Goal: Information Seeking & Learning: Learn about a topic

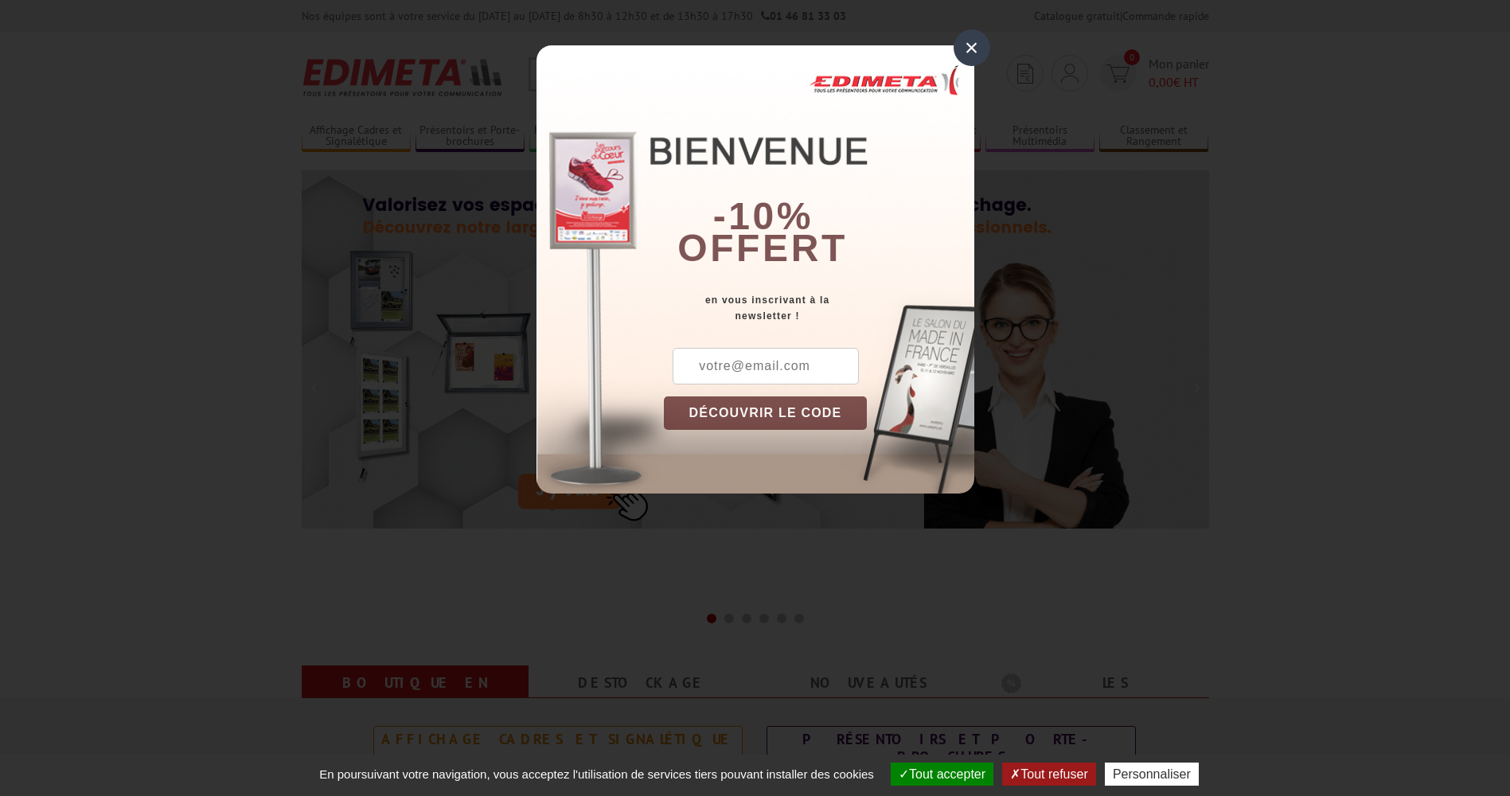
click at [967, 38] on div "×" at bounding box center [972, 47] width 37 height 37
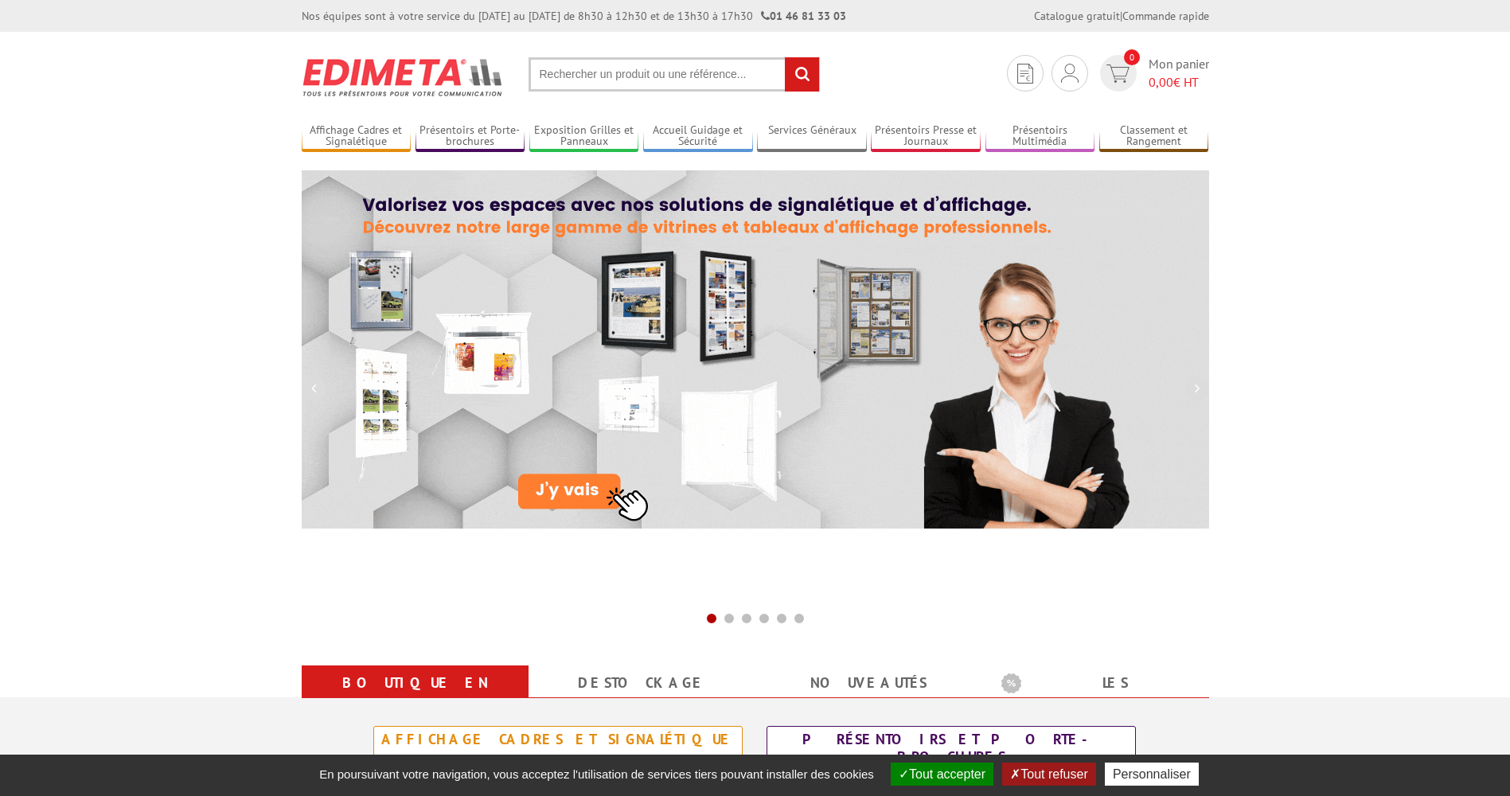
click at [645, 78] on input "text" at bounding box center [674, 74] width 291 height 34
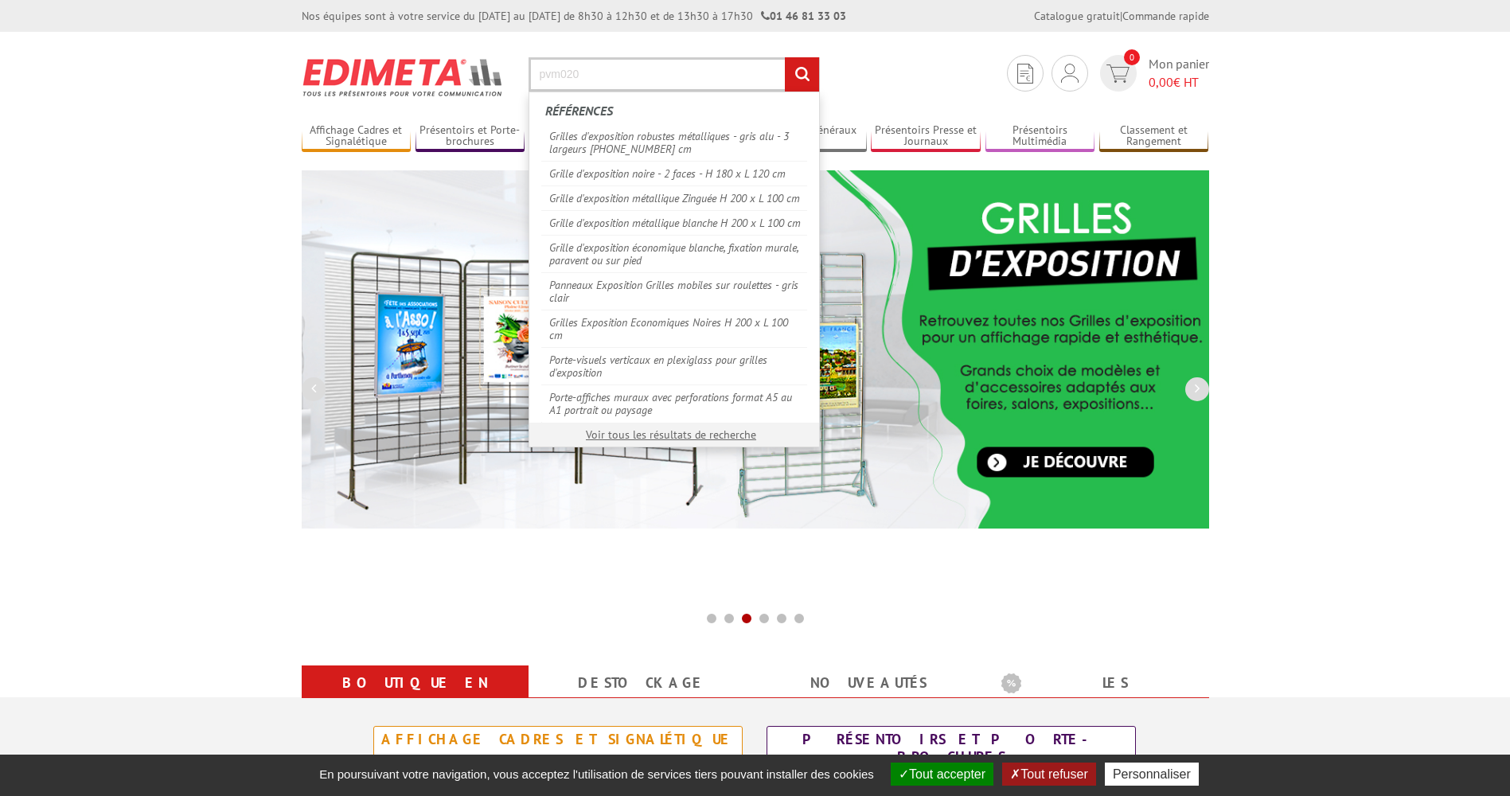
type input "pvm020"
click at [785, 57] on input "rechercher" at bounding box center [802, 74] width 34 height 34
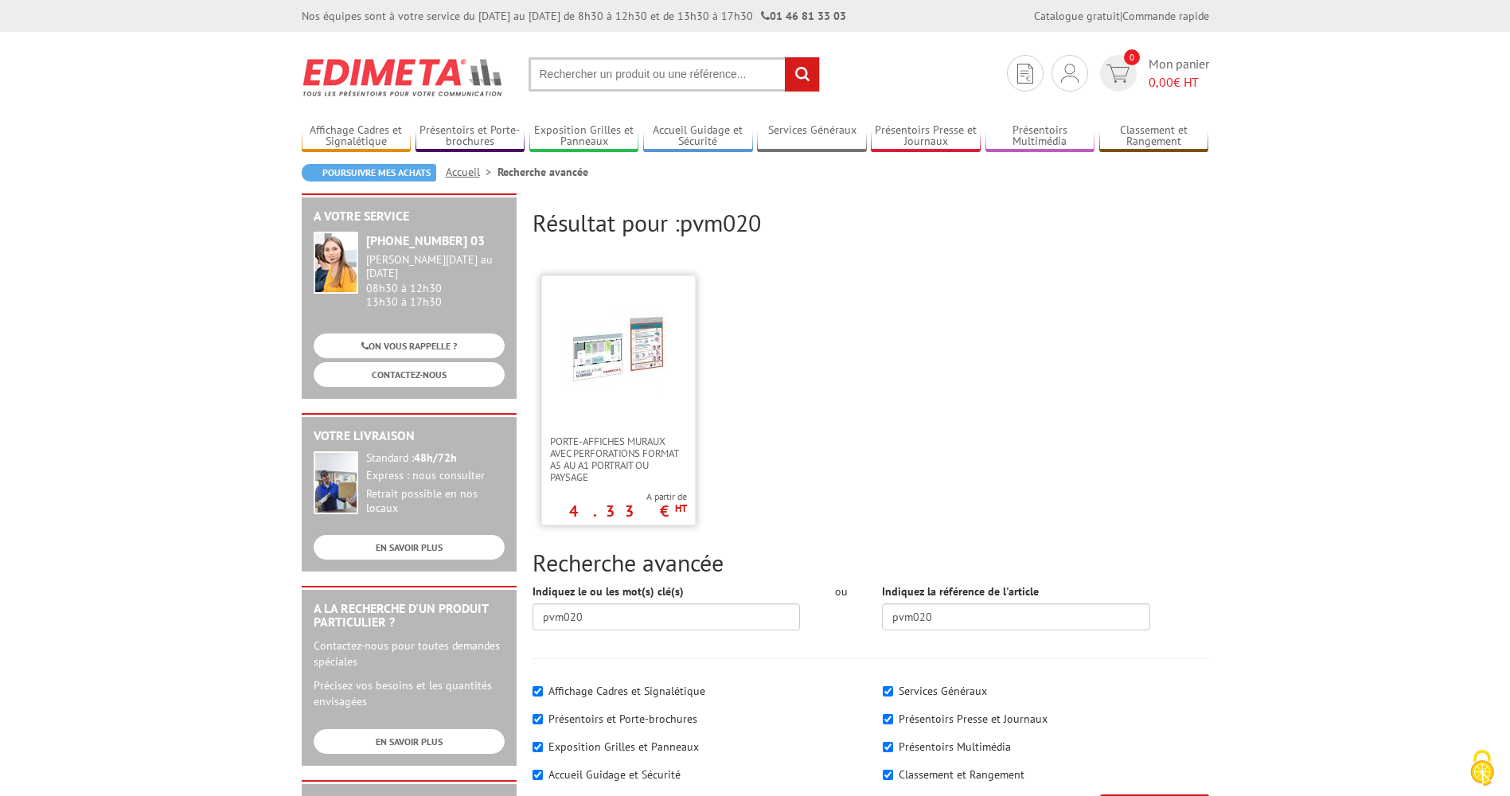
click at [637, 364] on img at bounding box center [619, 352] width 104 height 104
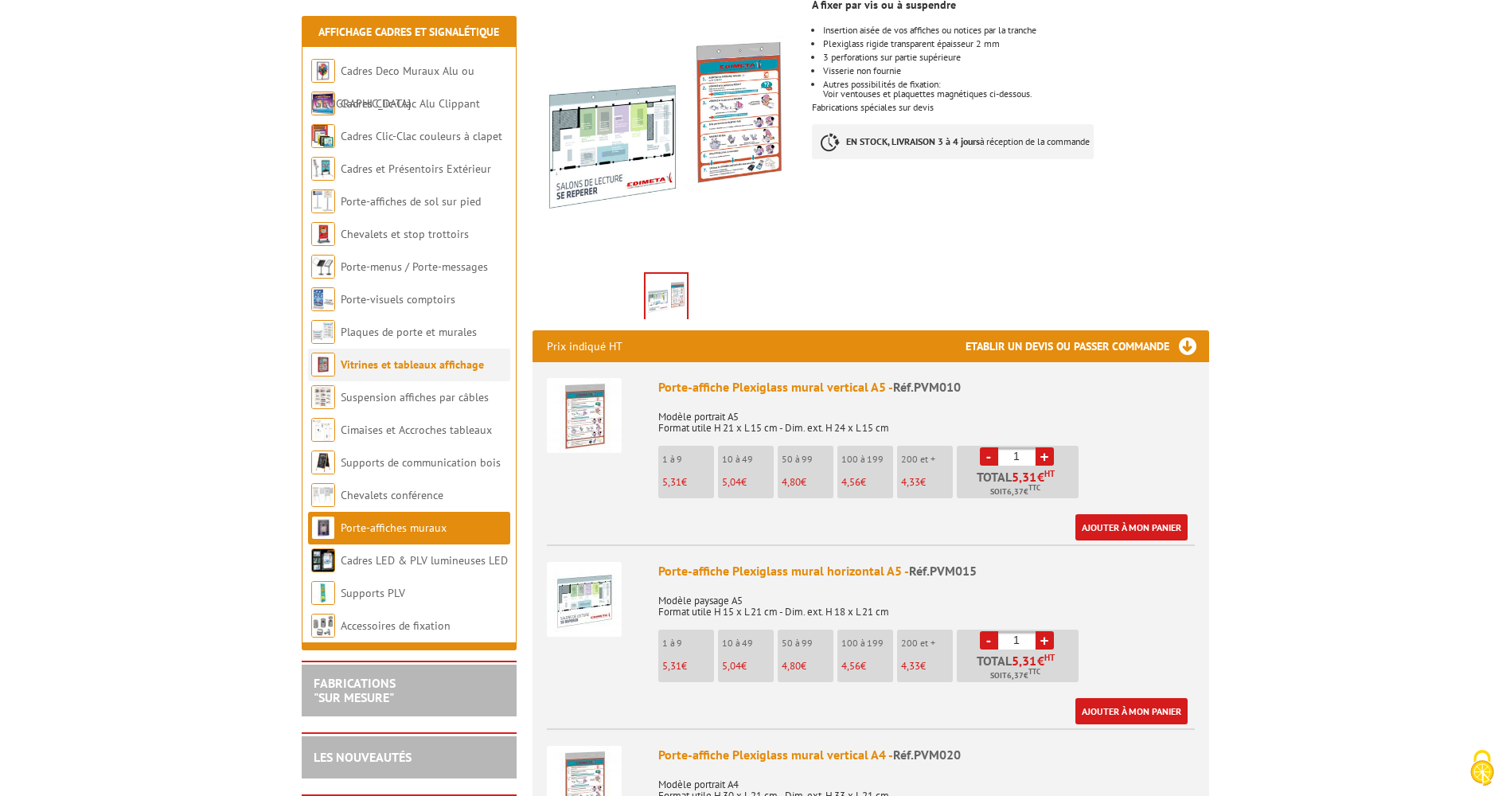
scroll to position [318, 0]
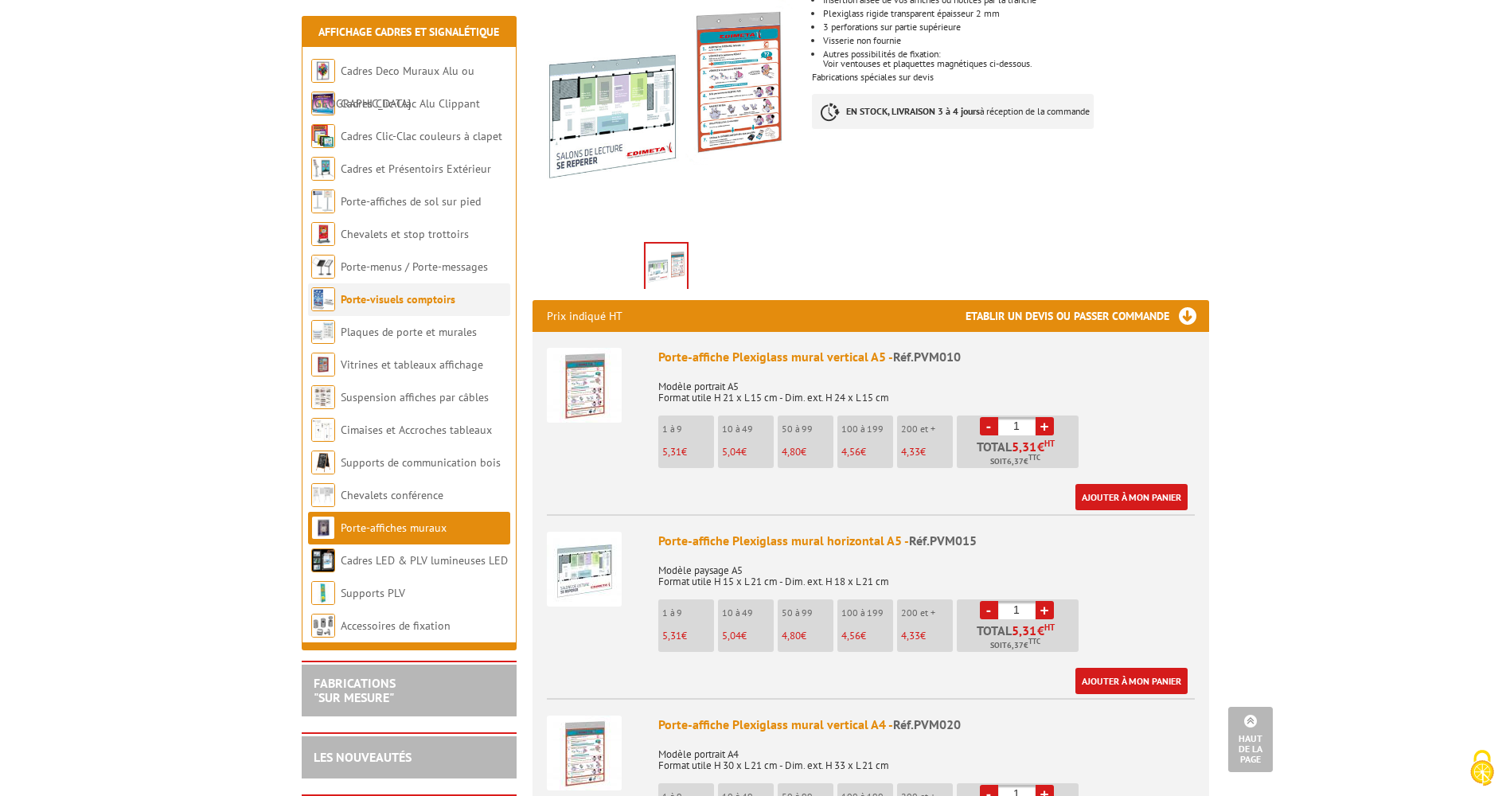
click at [377, 302] on link "Porte-visuels comptoirs" at bounding box center [398, 299] width 115 height 14
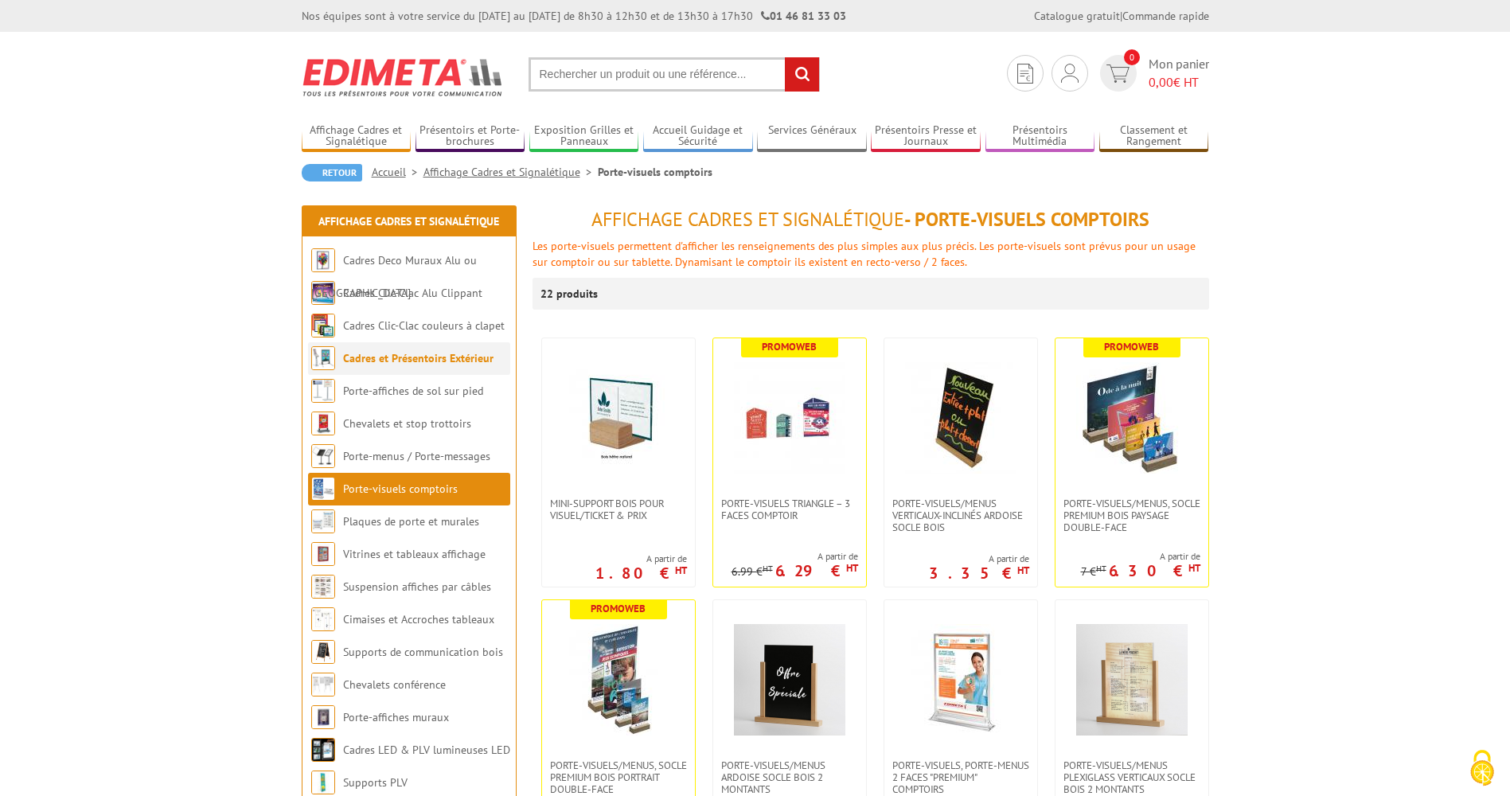
click at [373, 361] on link "Cadres et Présentoirs Extérieur" at bounding box center [418, 358] width 150 height 14
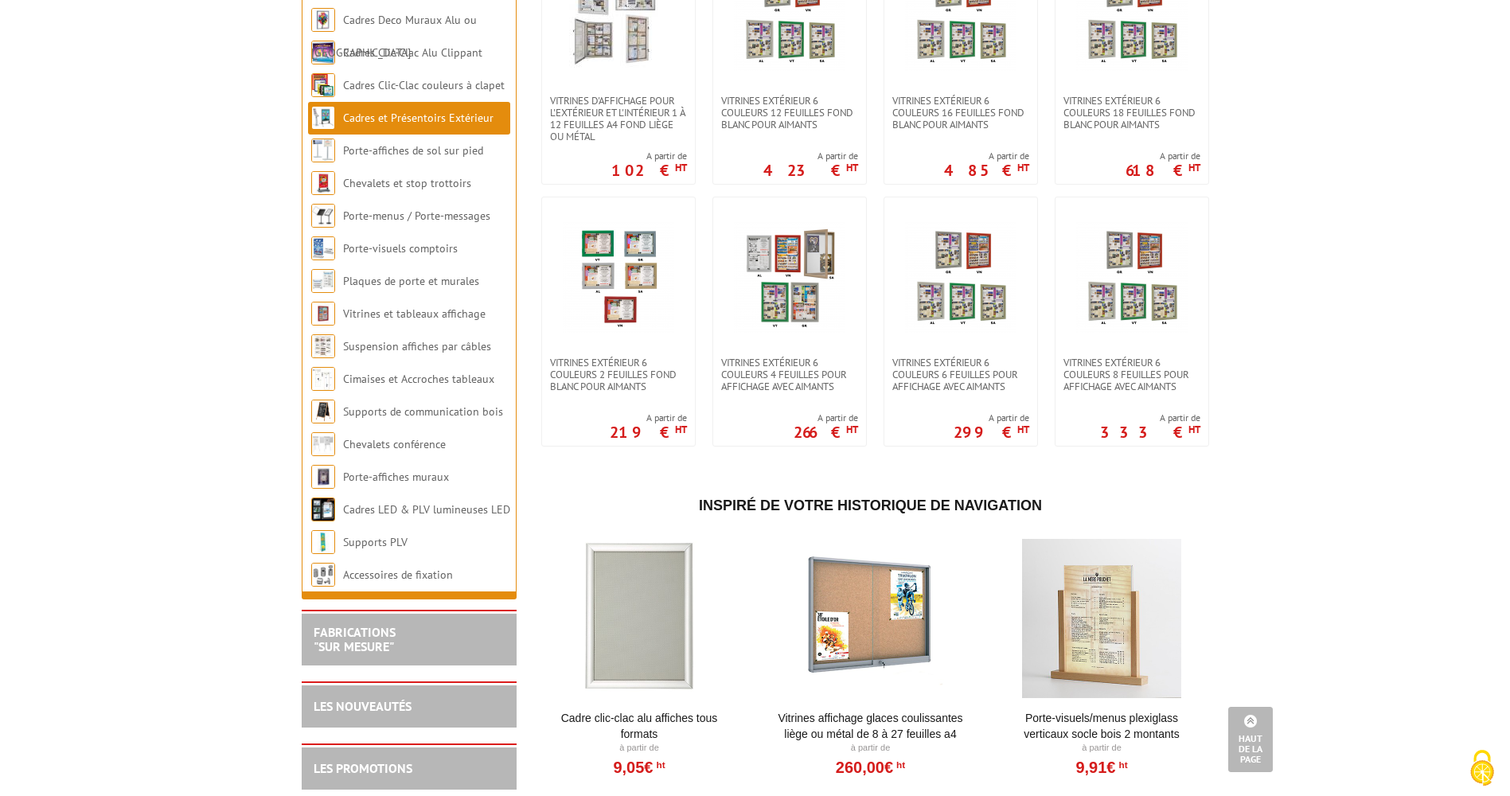
scroll to position [1194, 0]
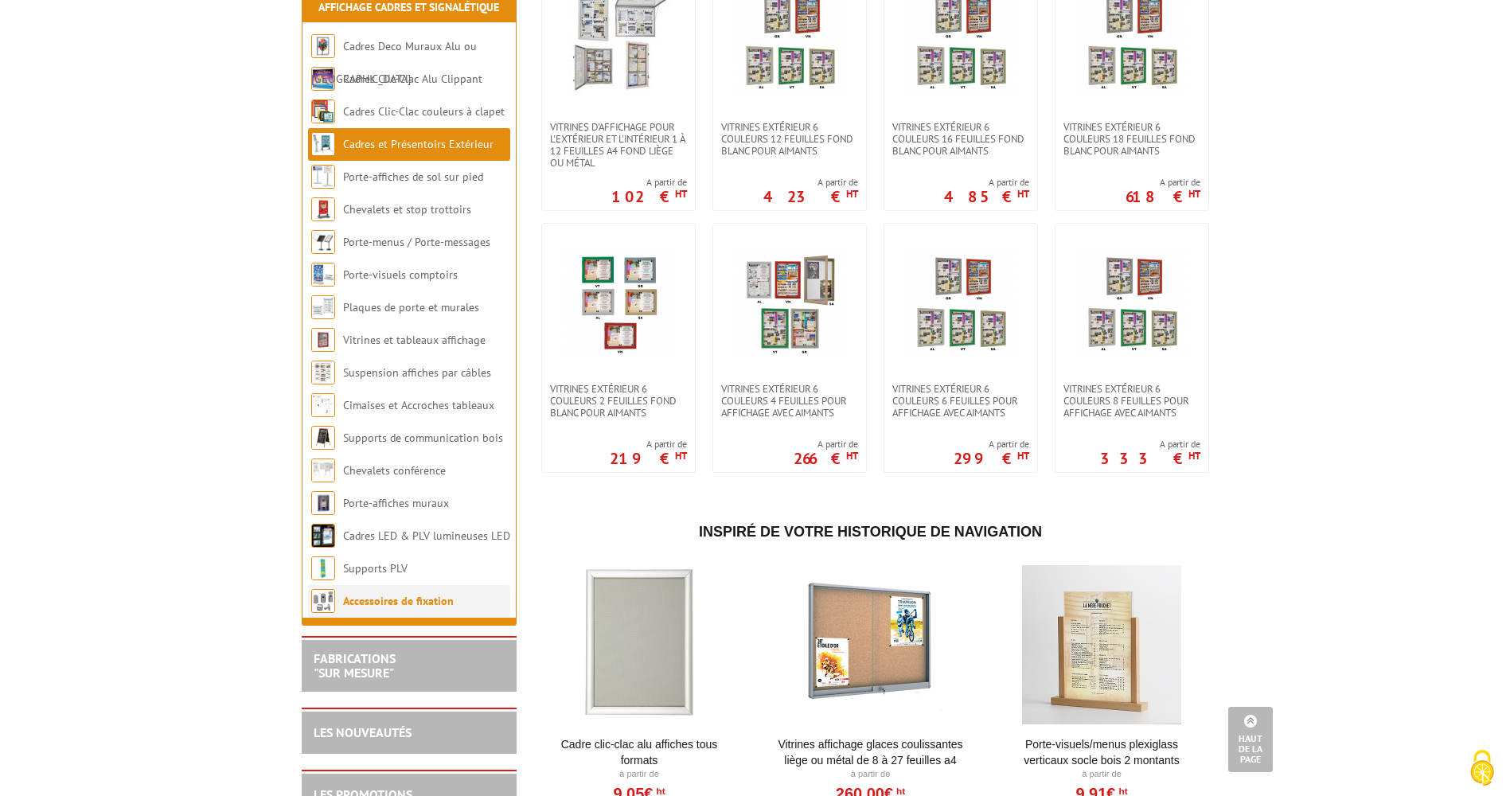
click at [397, 608] on link "Accessoires de fixation" at bounding box center [398, 601] width 111 height 14
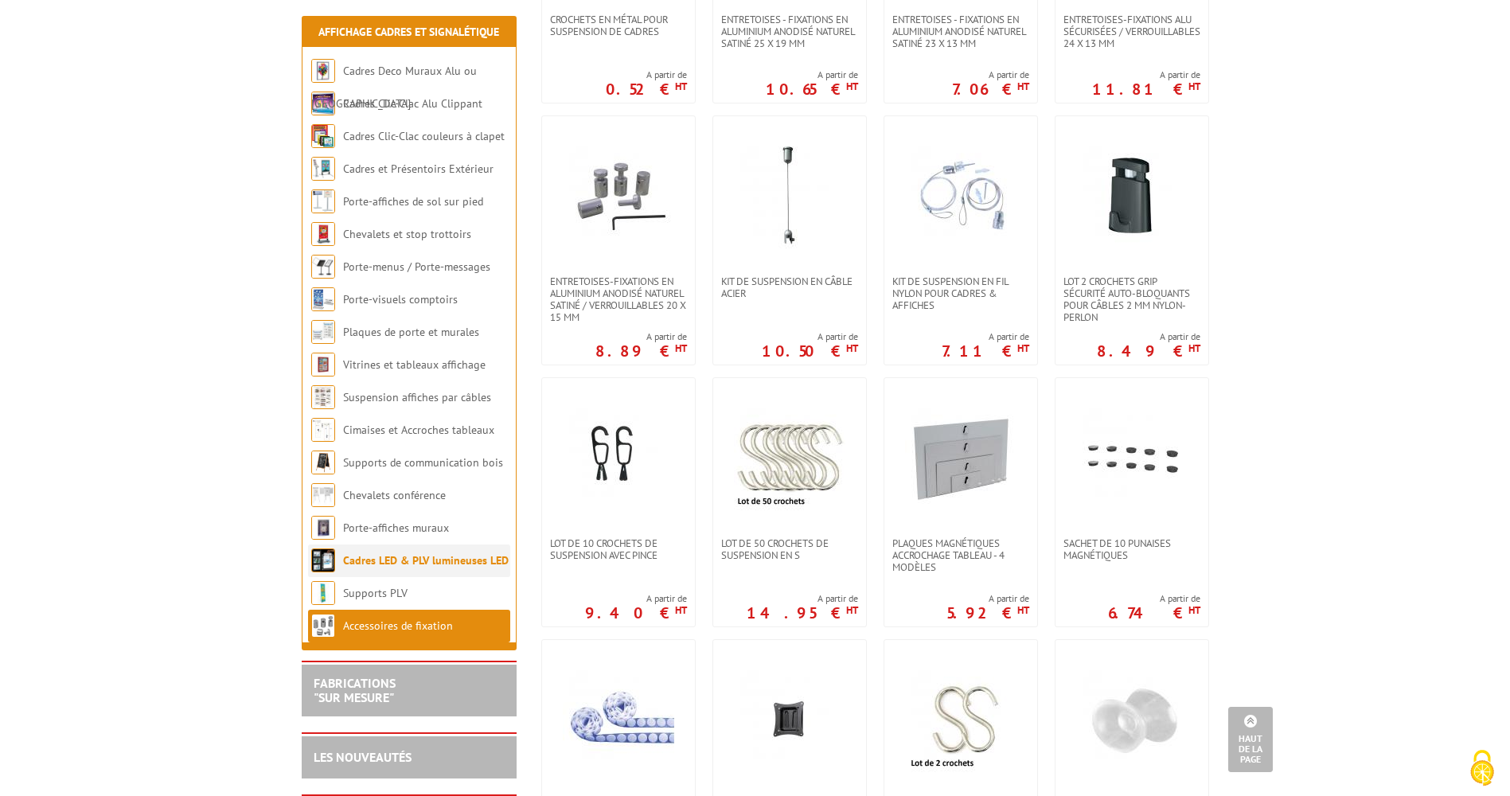
scroll to position [478, 0]
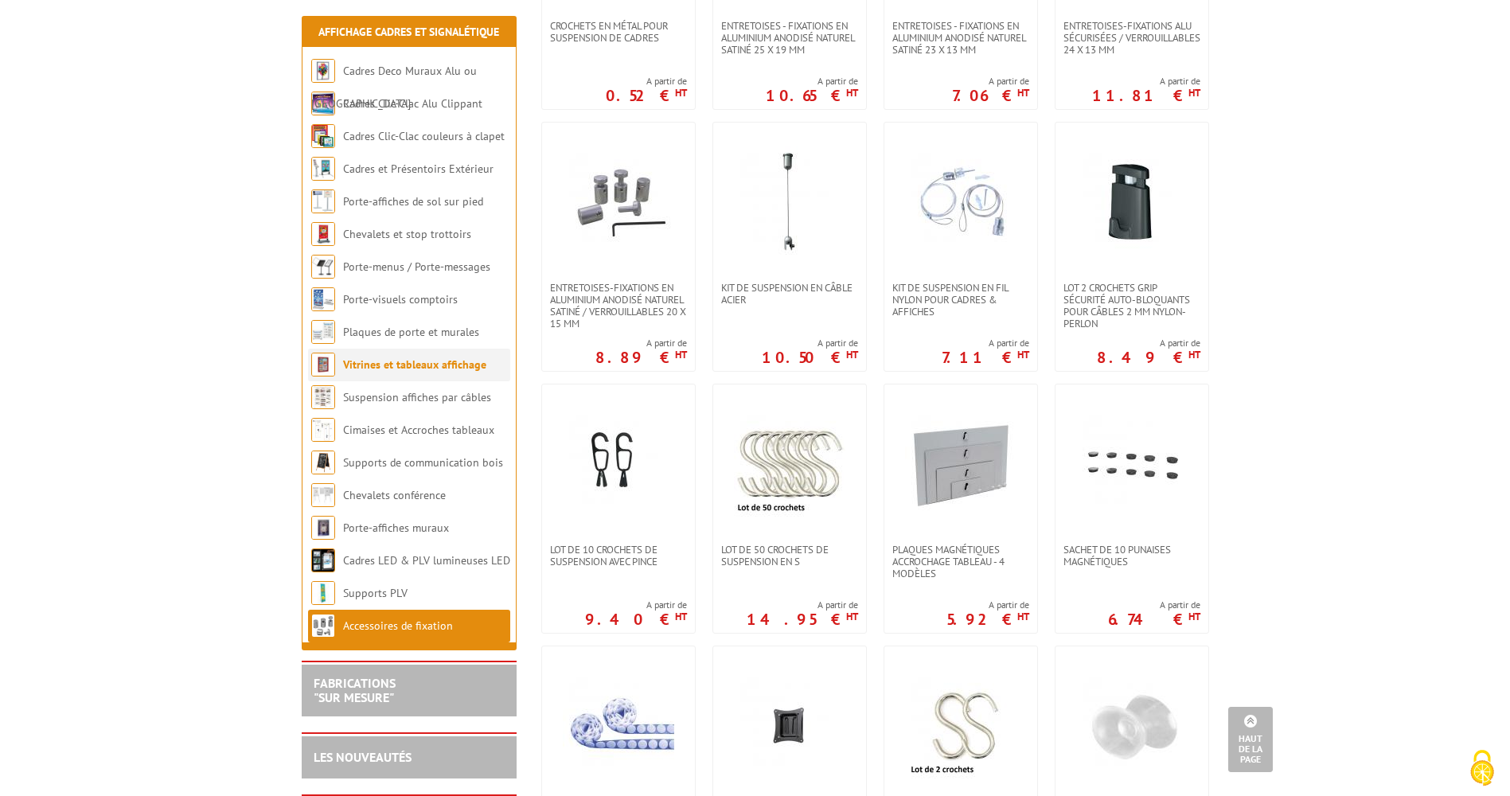
click at [433, 370] on link "Vitrines et tableaux affichage" at bounding box center [414, 365] width 143 height 14
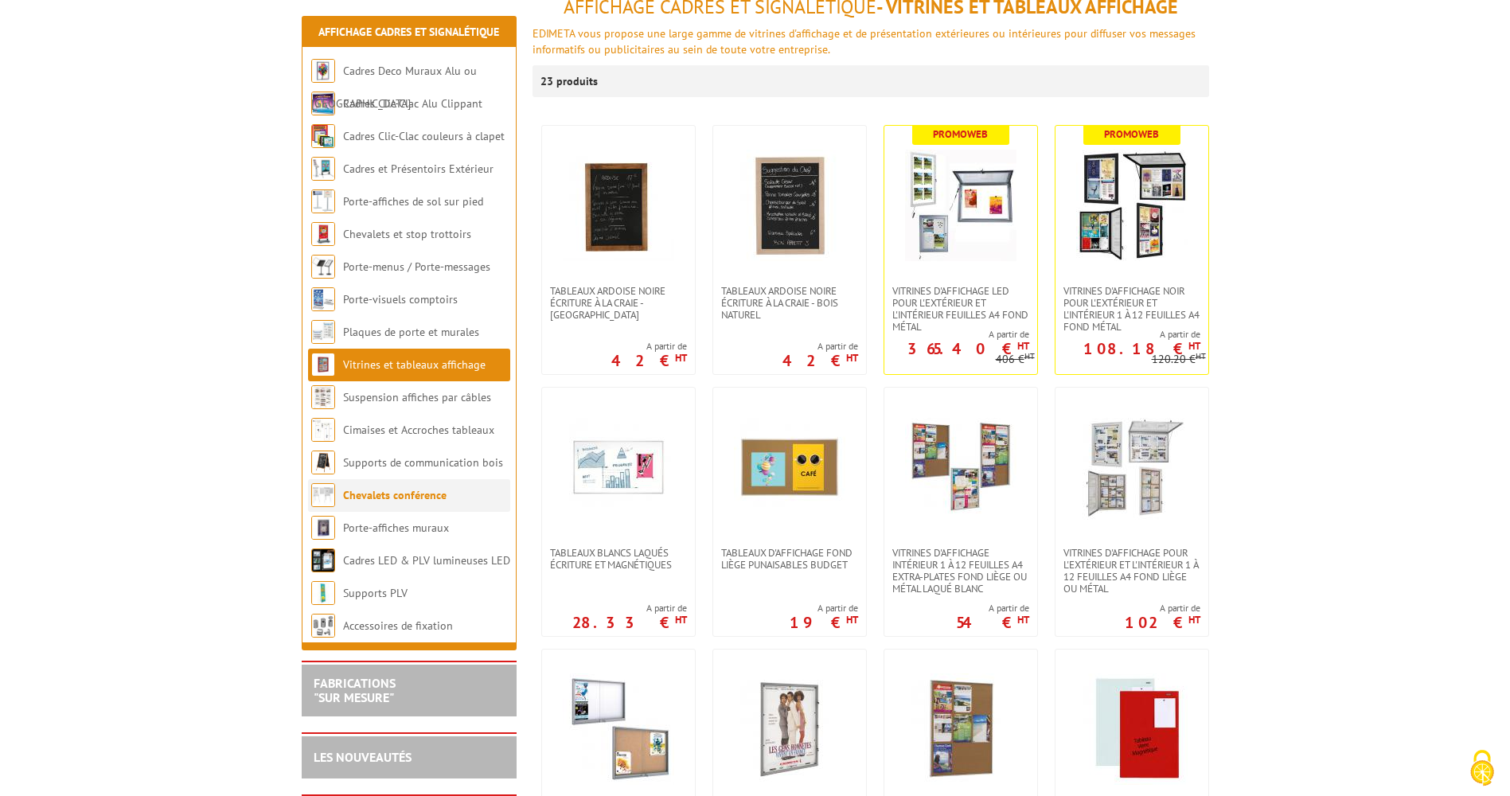
scroll to position [239, 0]
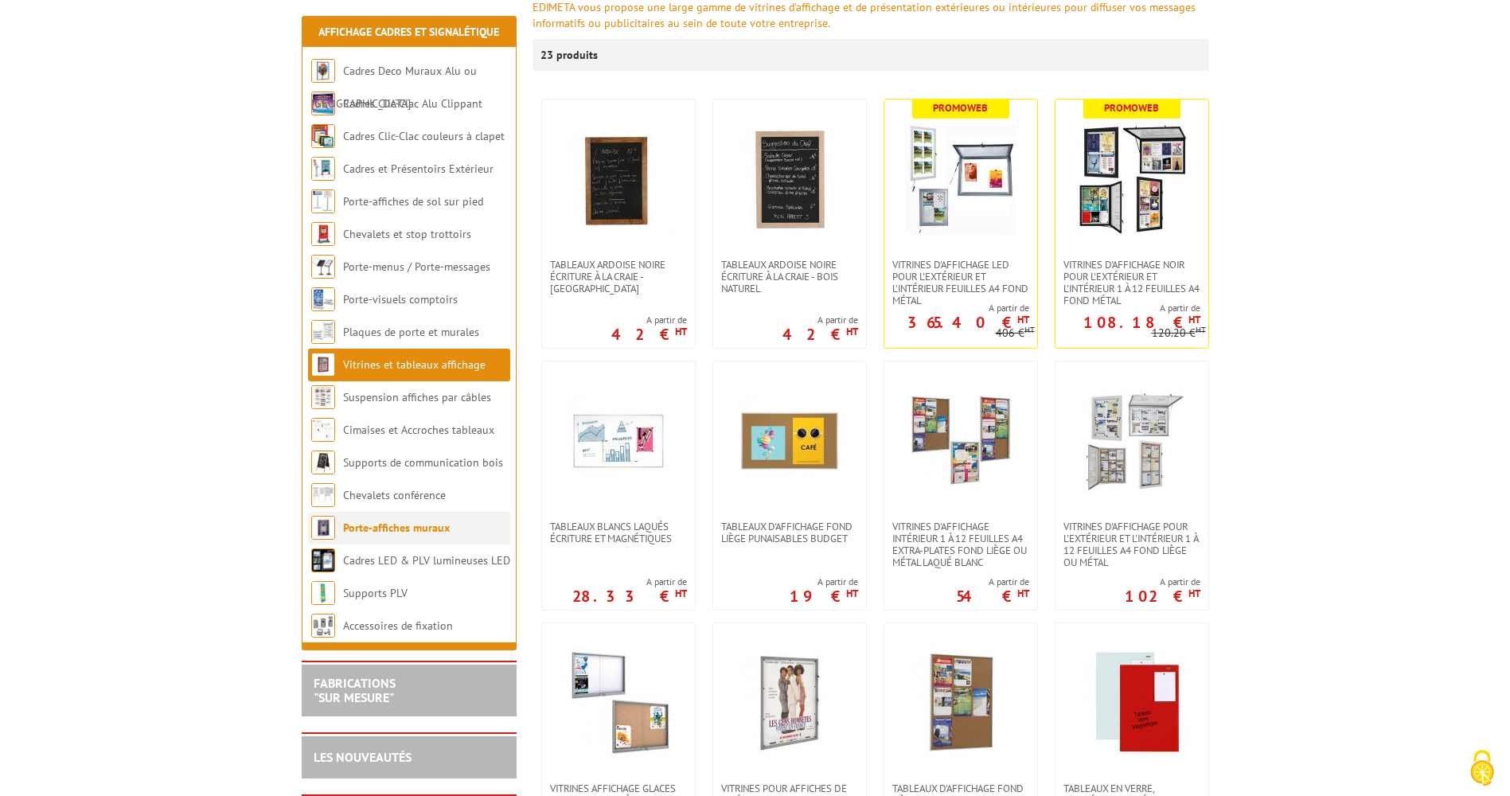
click at [390, 531] on link "Porte-affiches muraux" at bounding box center [396, 528] width 107 height 14
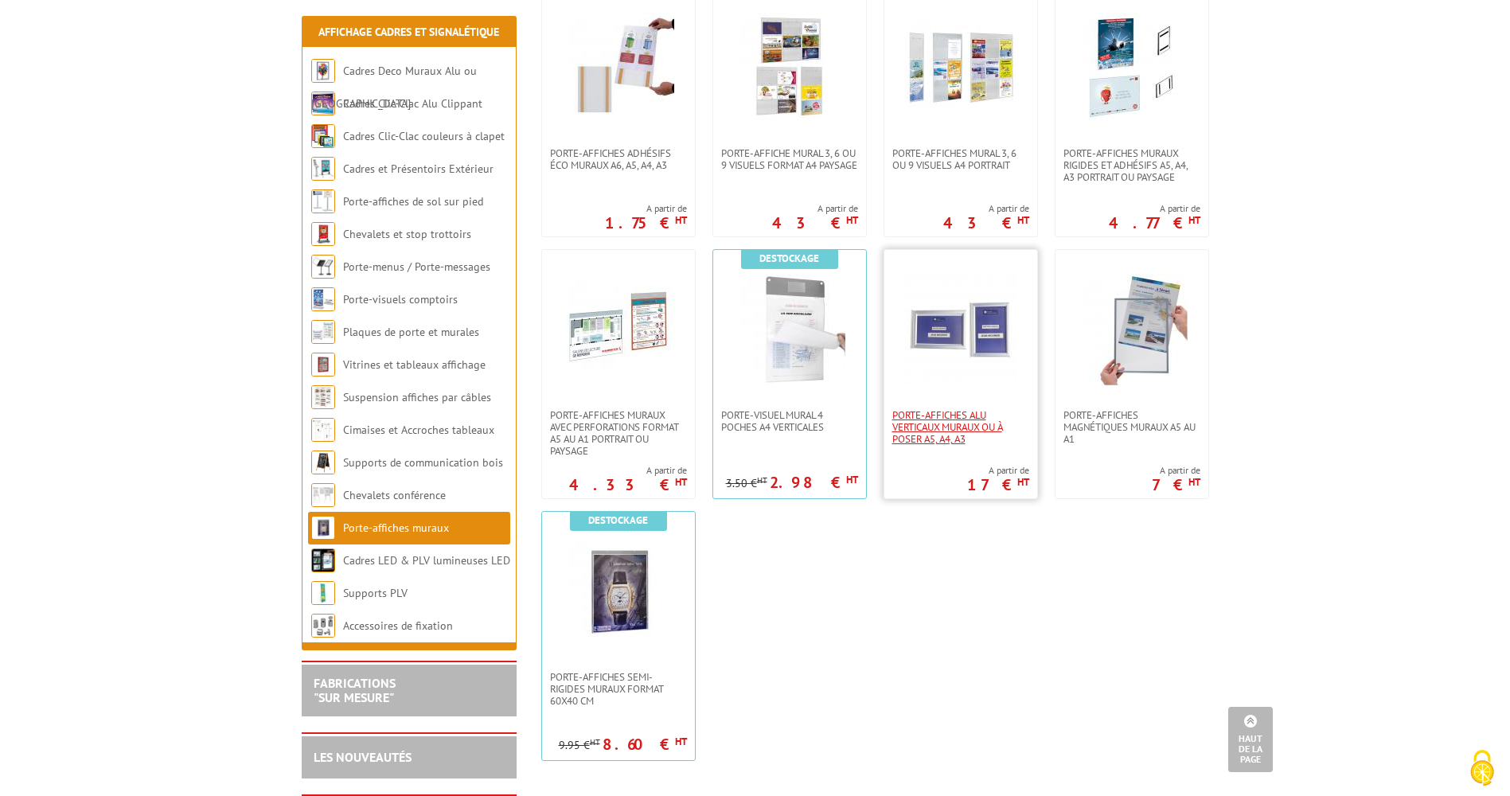
scroll to position [1194, 0]
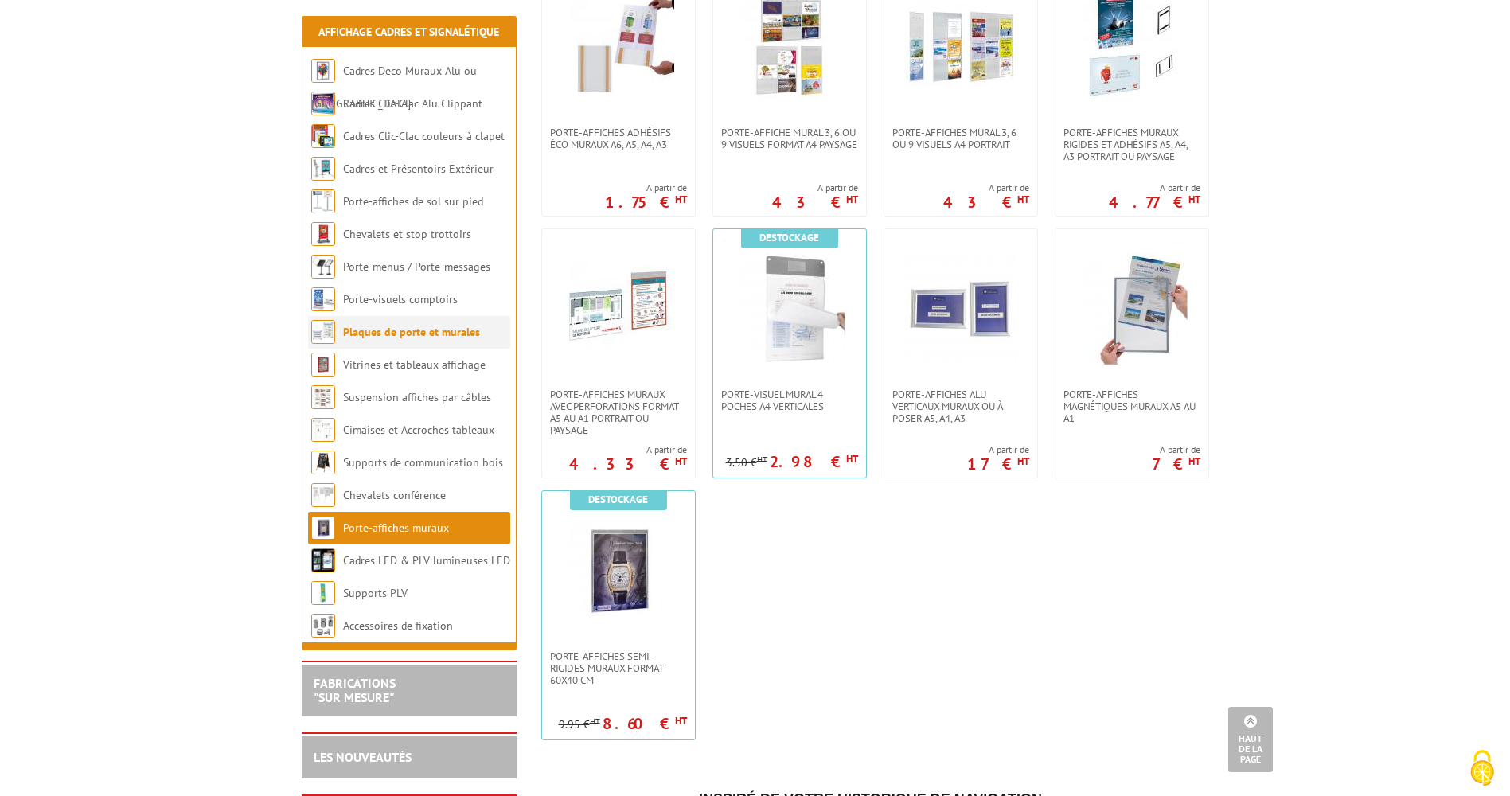
click at [369, 337] on link "Plaques de porte et murales" at bounding box center [411, 332] width 137 height 14
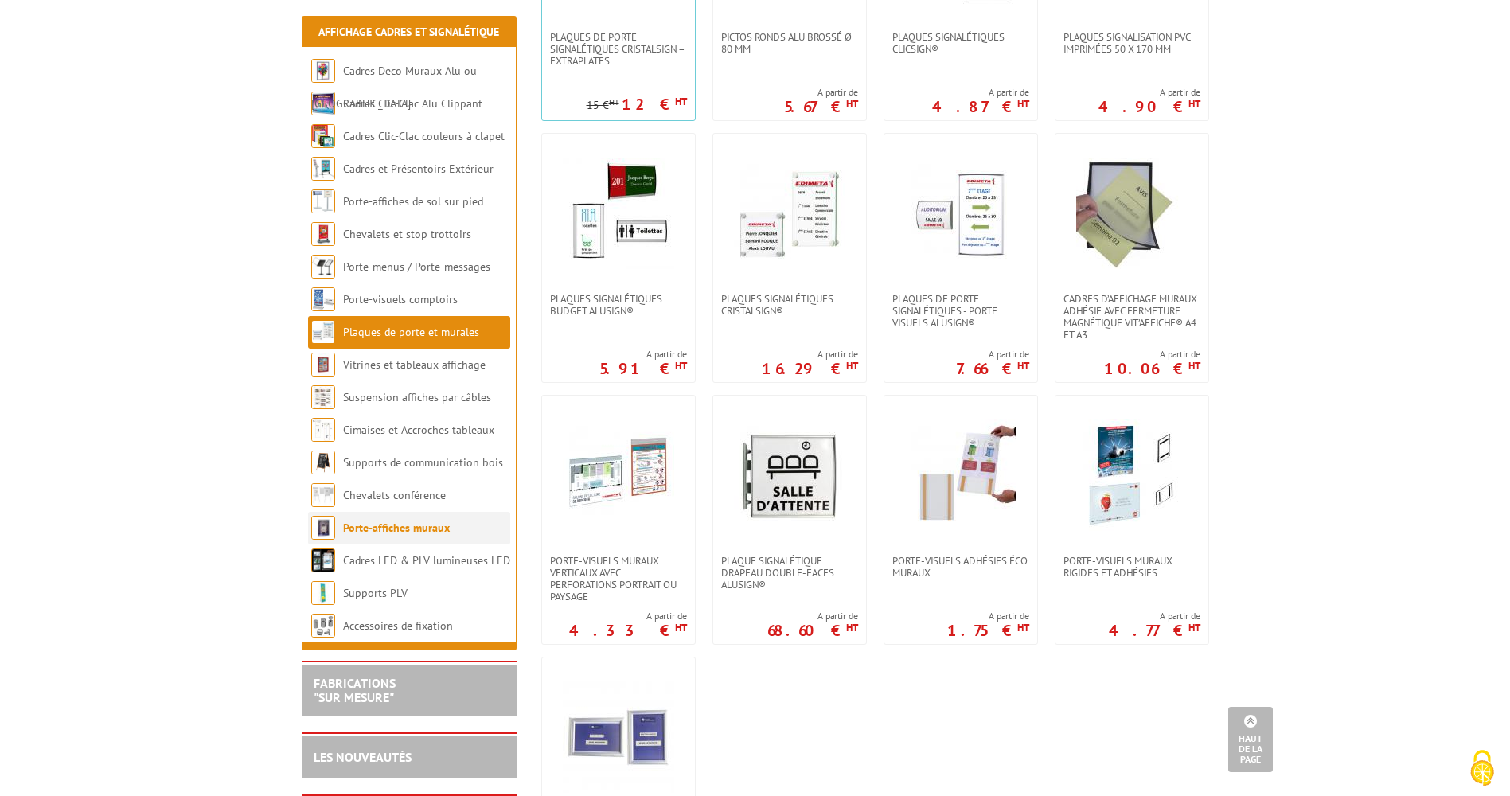
scroll to position [398, 0]
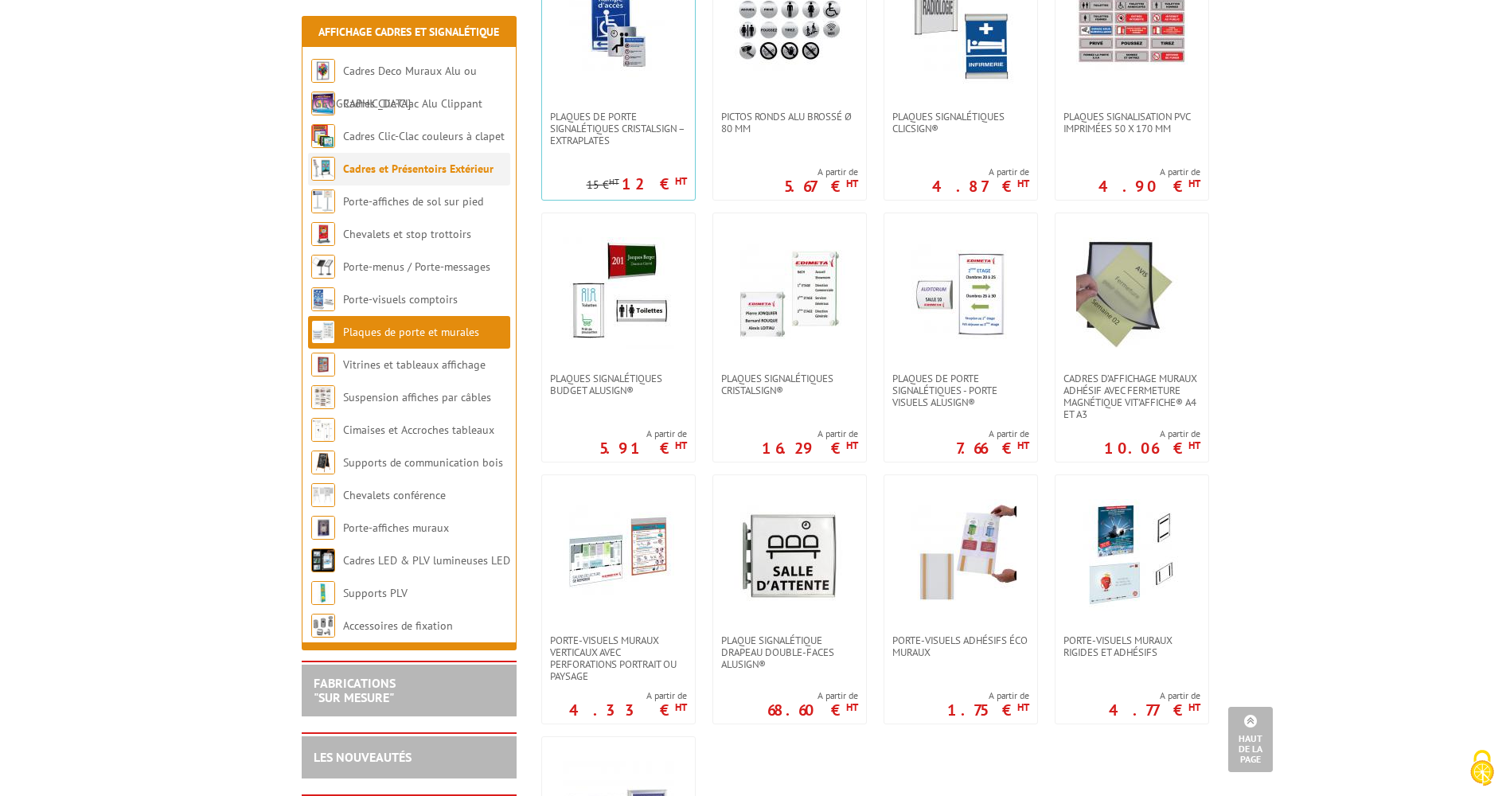
click at [405, 166] on link "Cadres et Présentoirs Extérieur" at bounding box center [418, 169] width 150 height 14
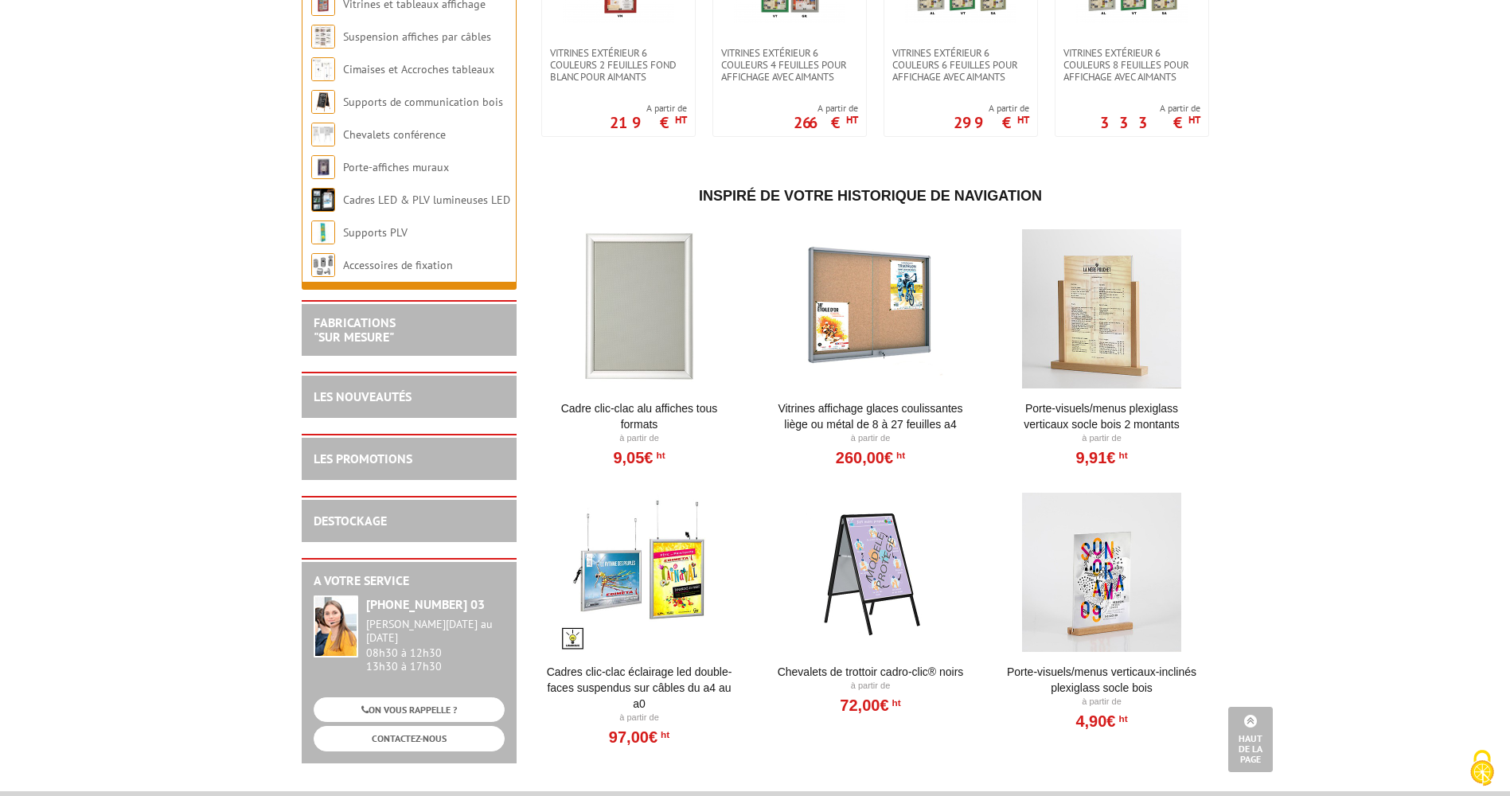
scroll to position [1274, 0]
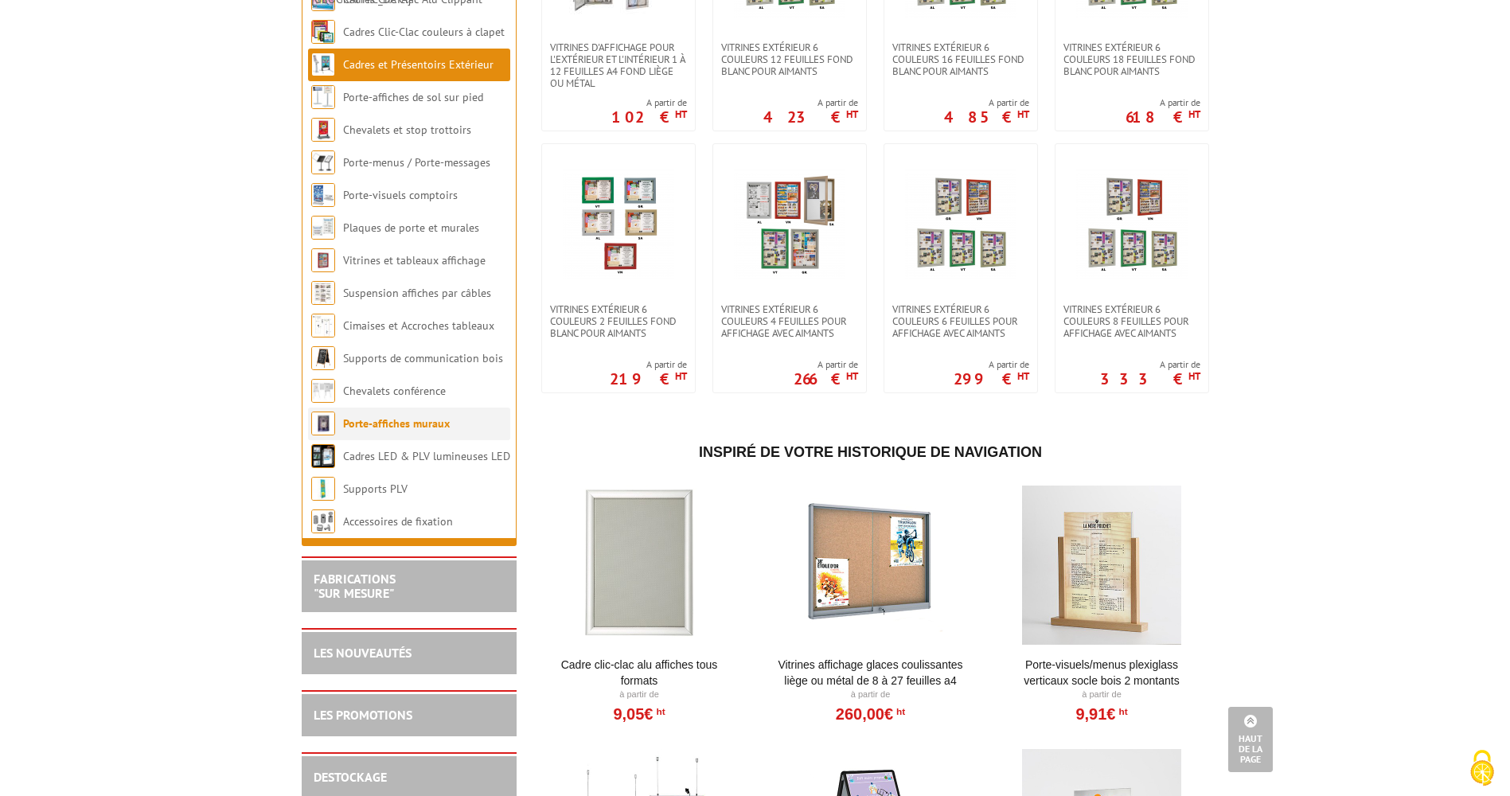
click at [418, 431] on link "Porte-affiches muraux" at bounding box center [396, 423] width 107 height 14
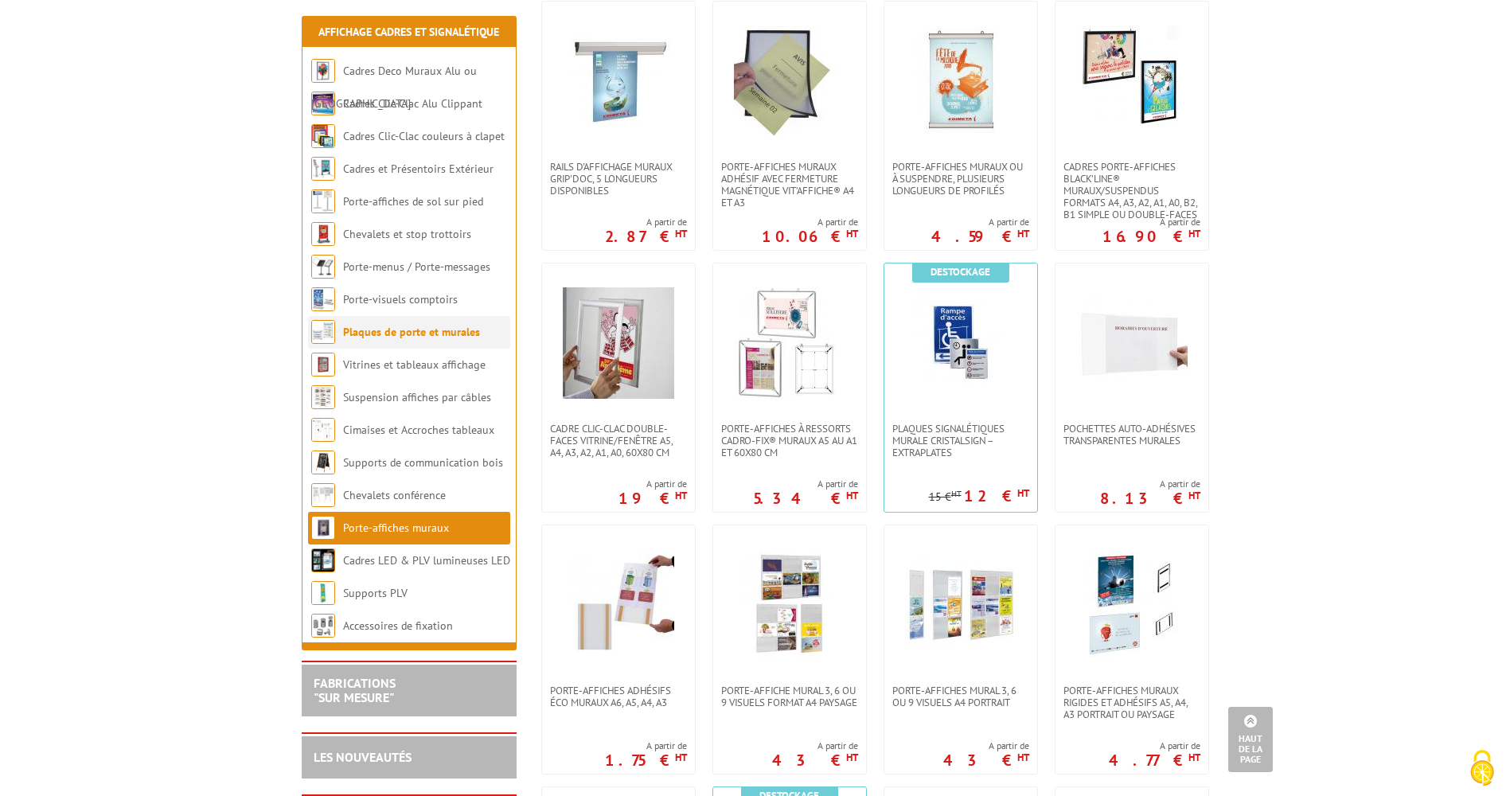
scroll to position [557, 0]
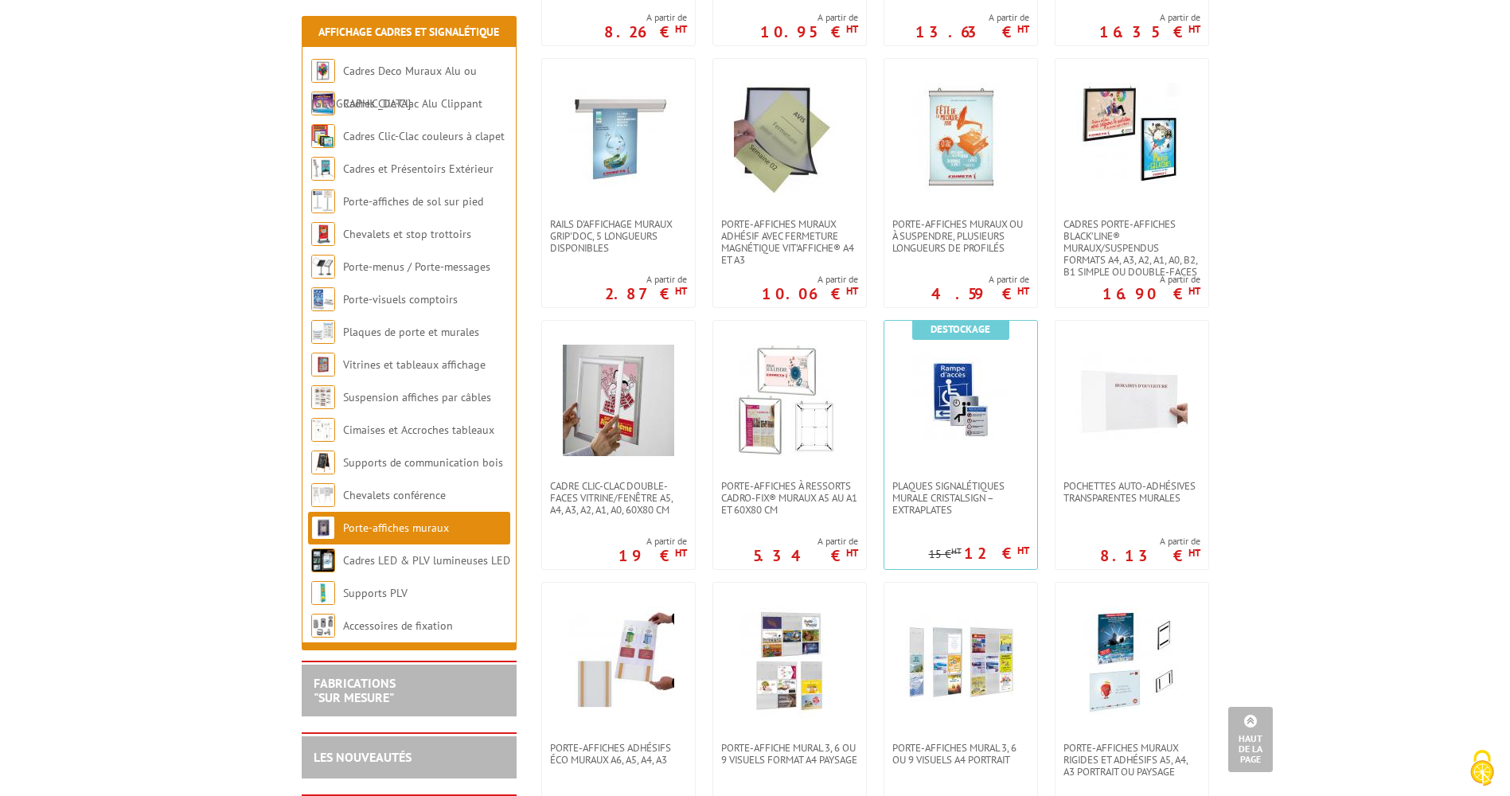
click at [420, 526] on link "Porte-affiches muraux" at bounding box center [396, 528] width 106 height 14
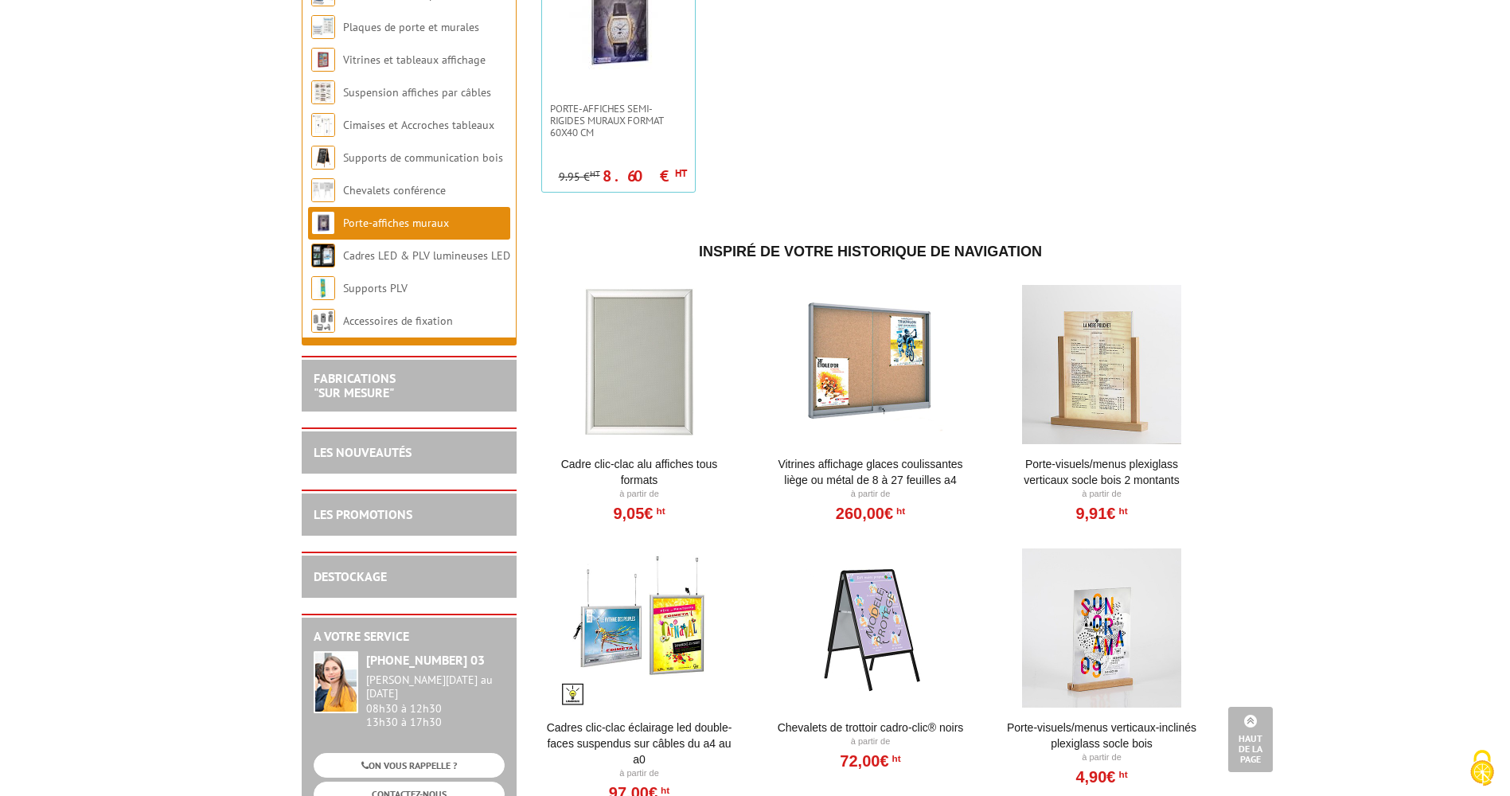
scroll to position [1752, 0]
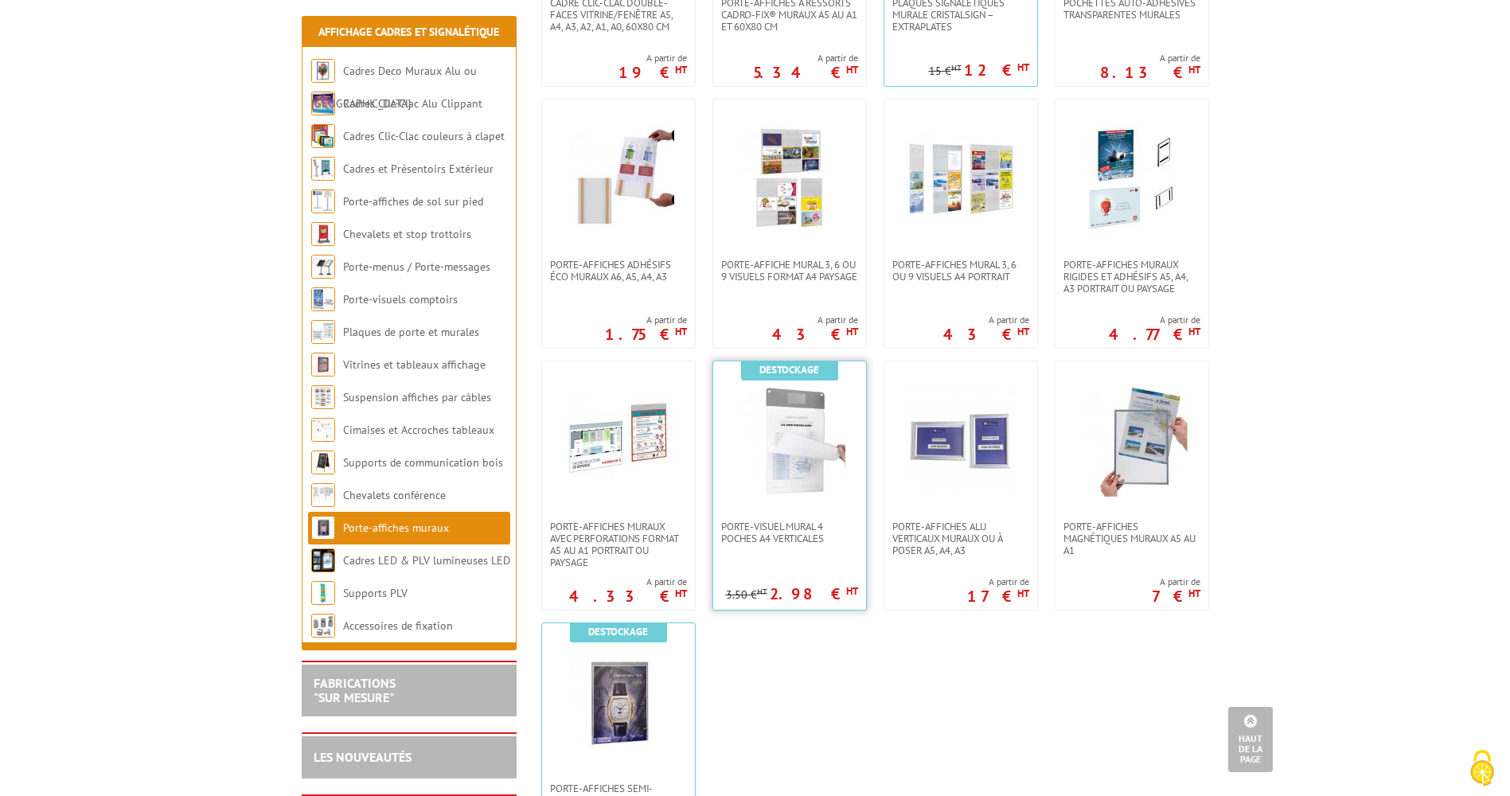
scroll to position [1194, 0]
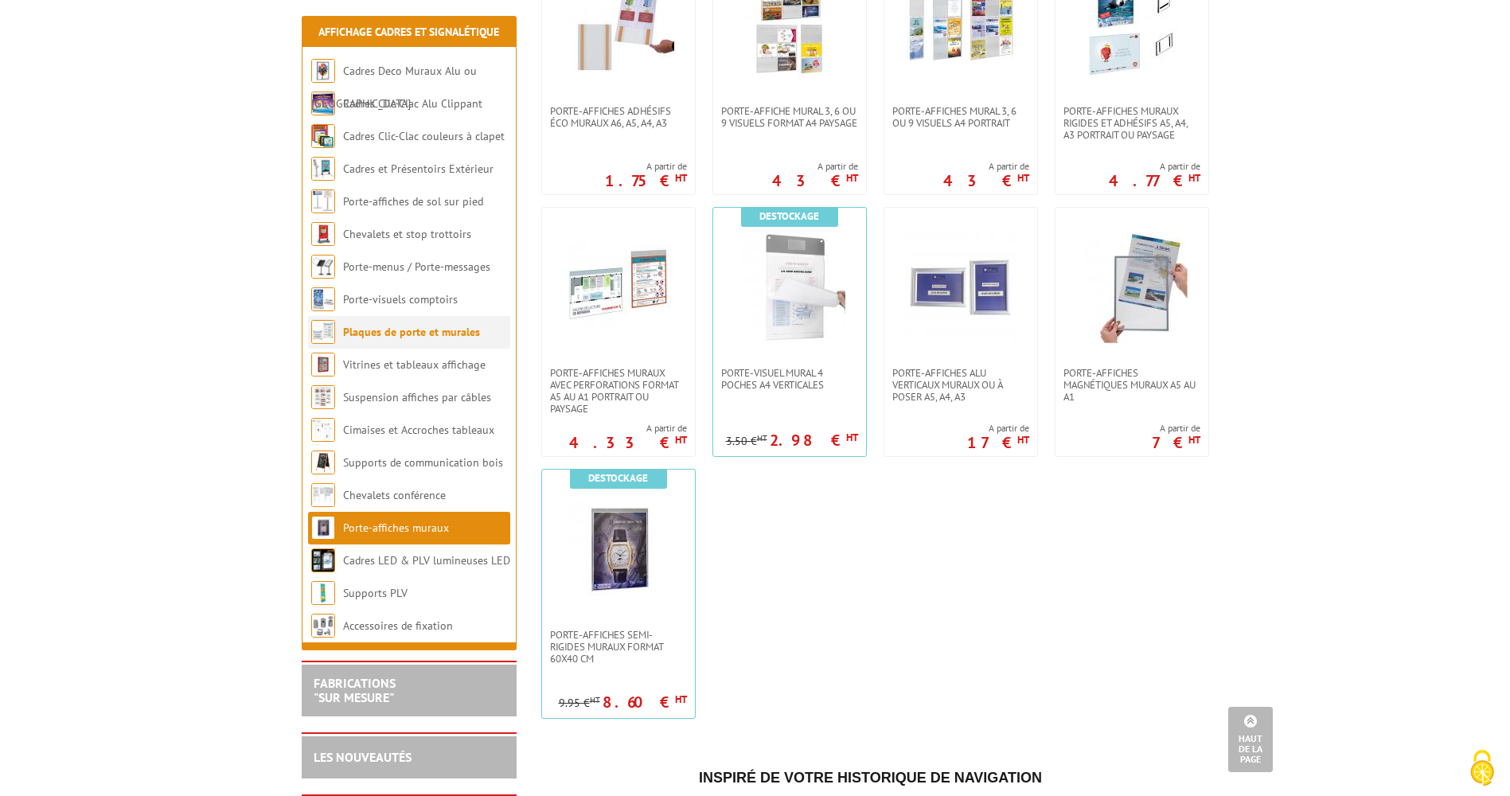
click at [412, 336] on link "Plaques de porte et murales" at bounding box center [411, 332] width 137 height 14
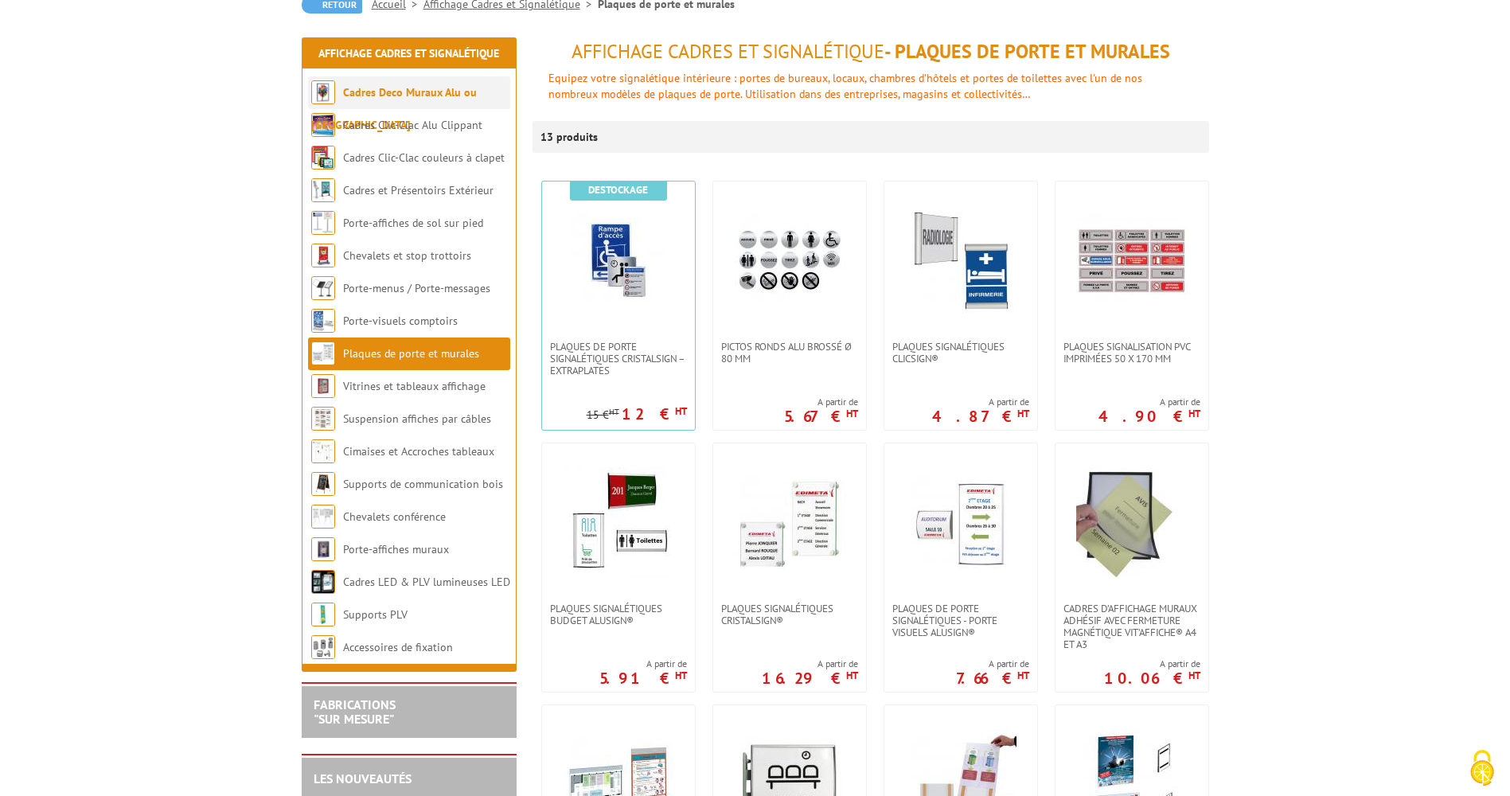
scroll to position [80, 0]
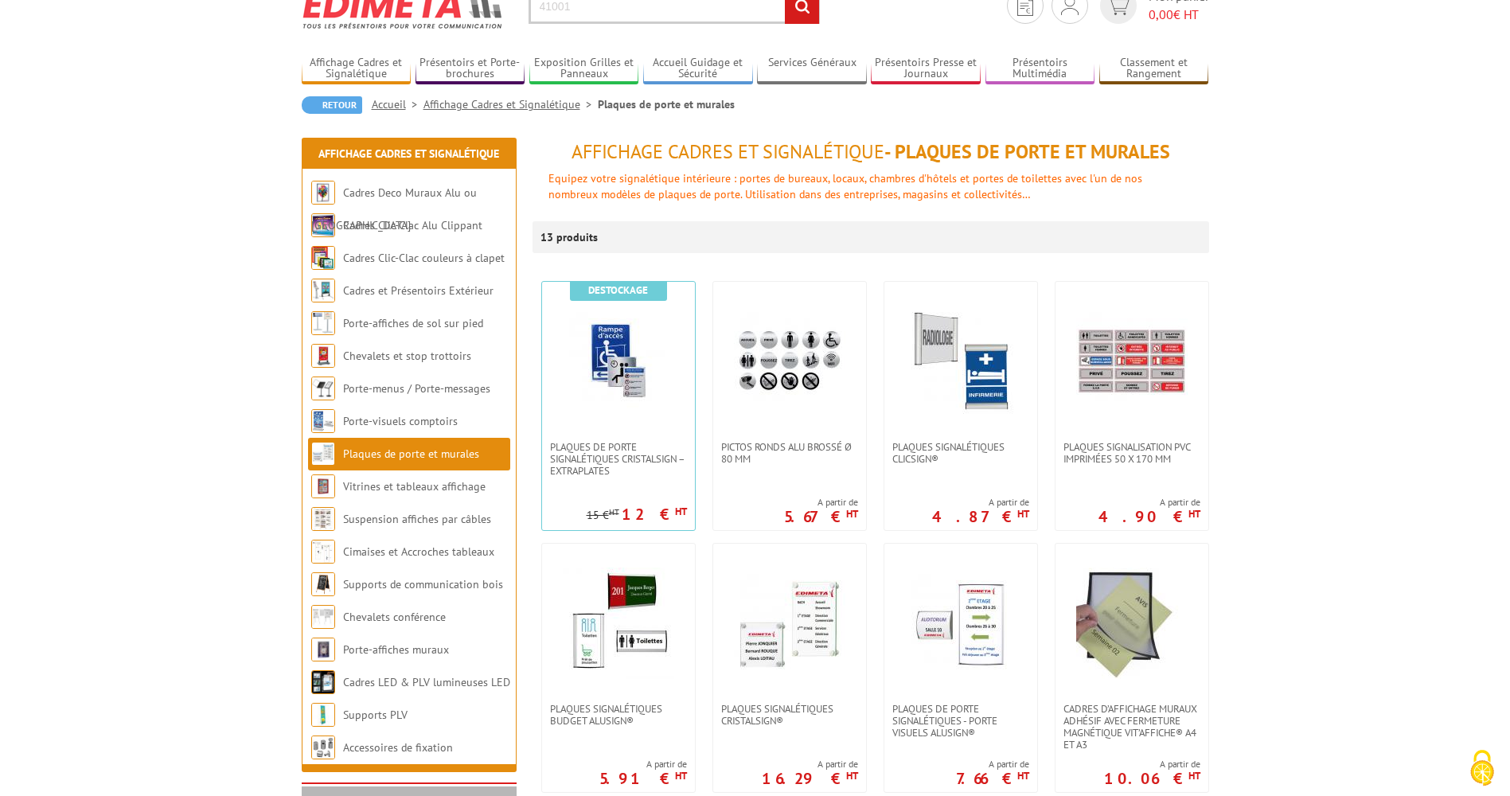
type input "41001"
click at [785, 0] on input "rechercher" at bounding box center [802, 7] width 34 height 34
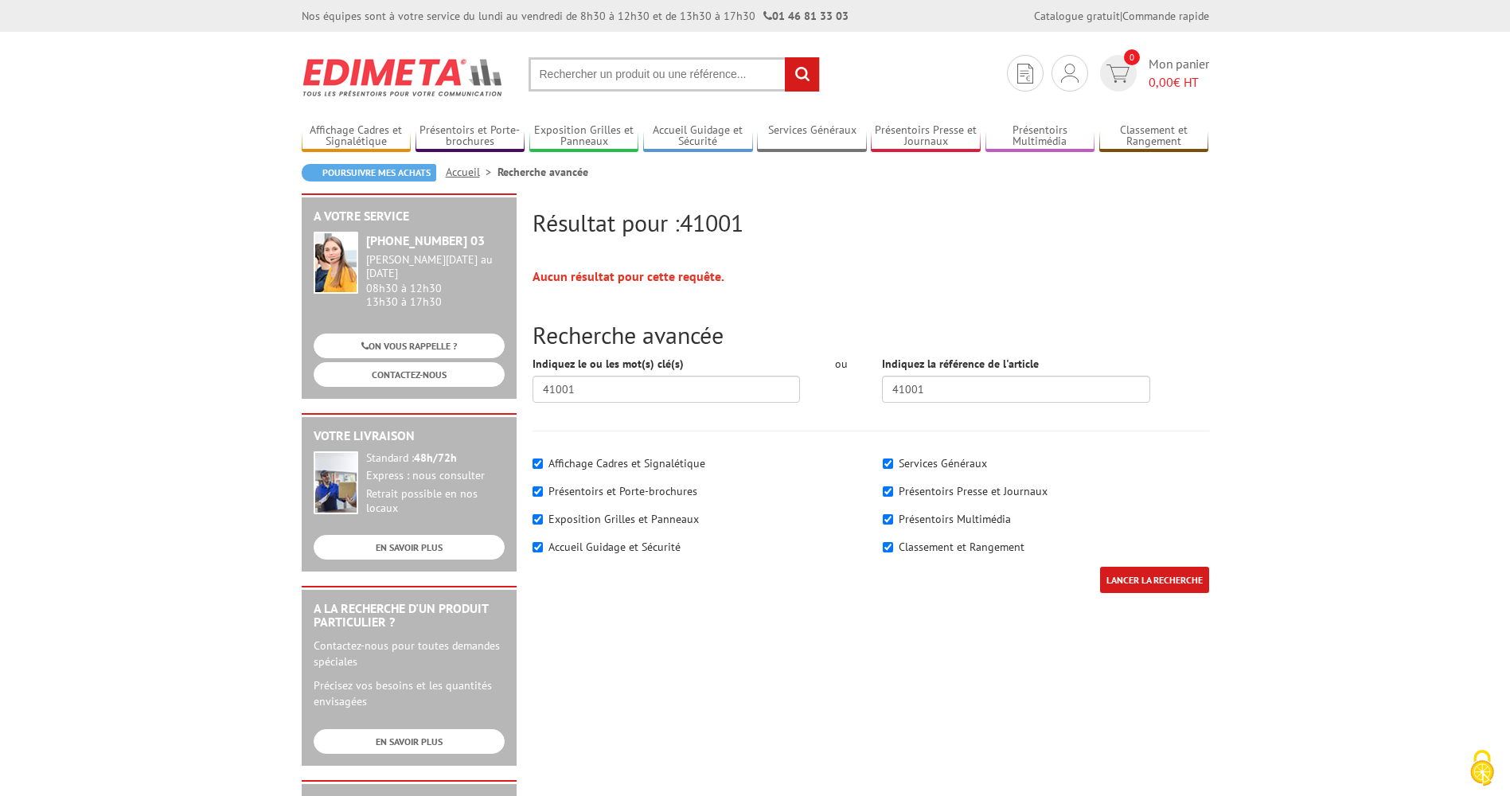
click at [592, 73] on input "text" at bounding box center [674, 74] width 291 height 34
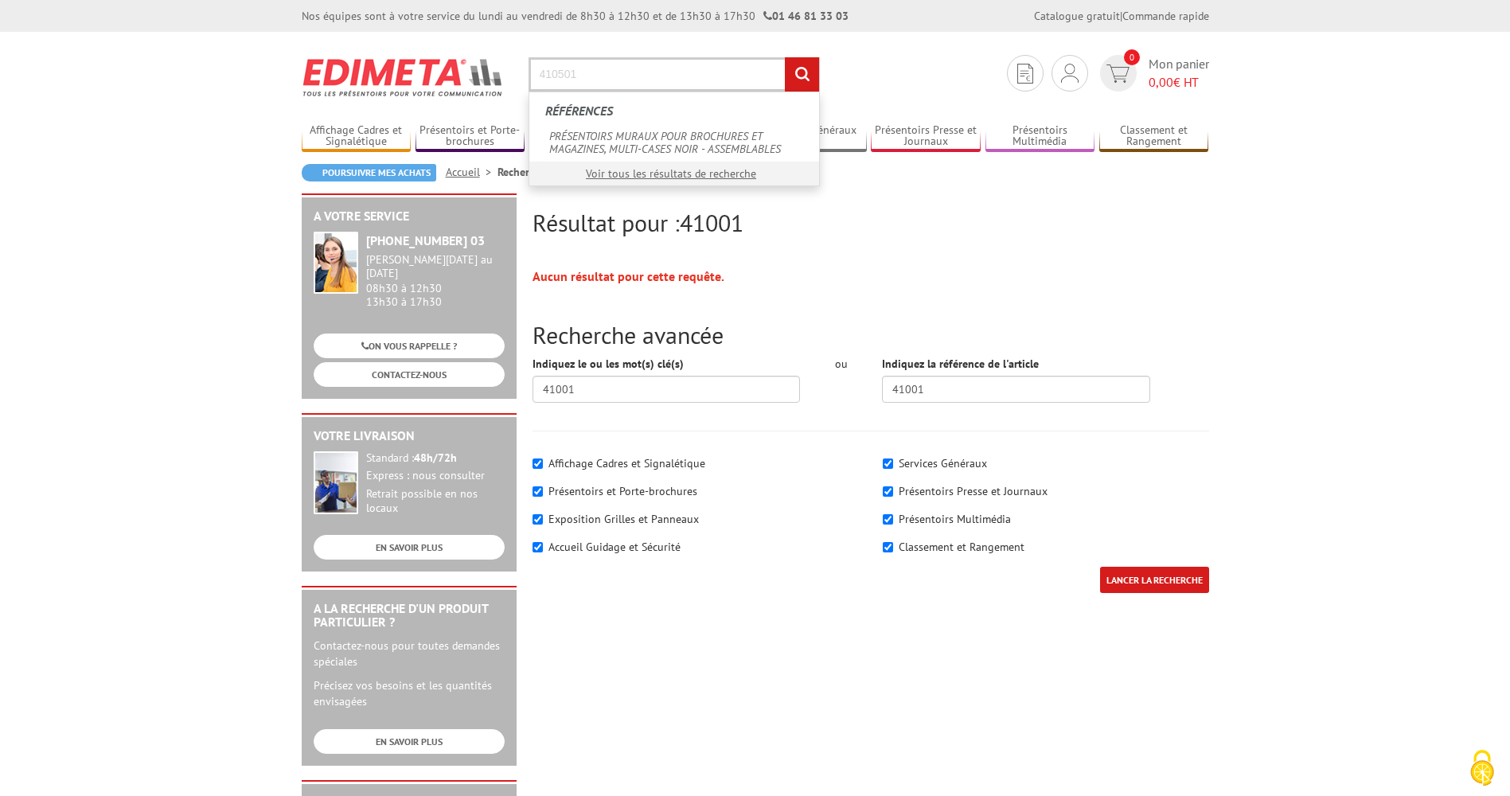
type input "410501"
click at [785, 57] on input "rechercher" at bounding box center [802, 74] width 34 height 34
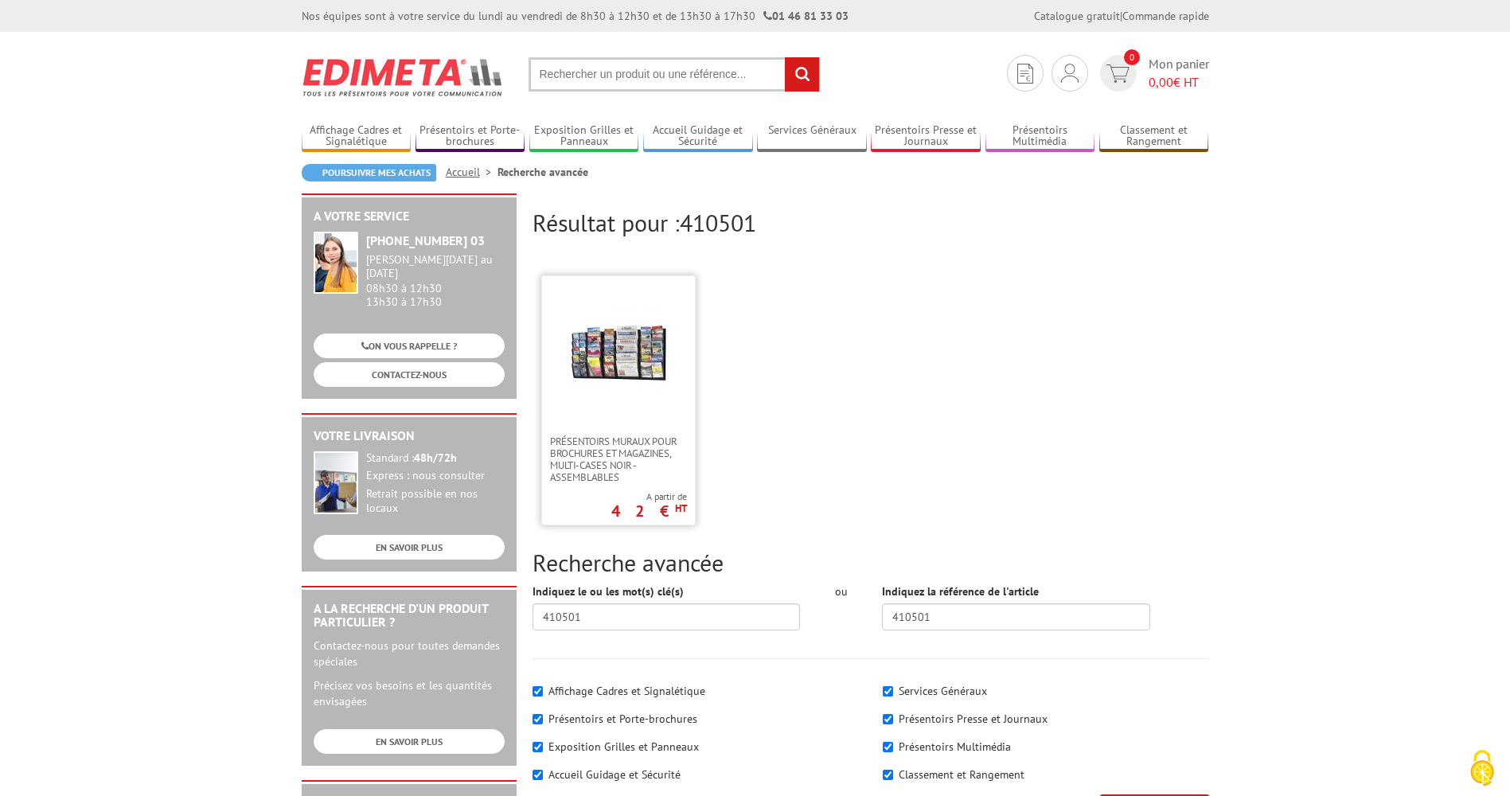
click at [635, 354] on img at bounding box center [619, 352] width 104 height 104
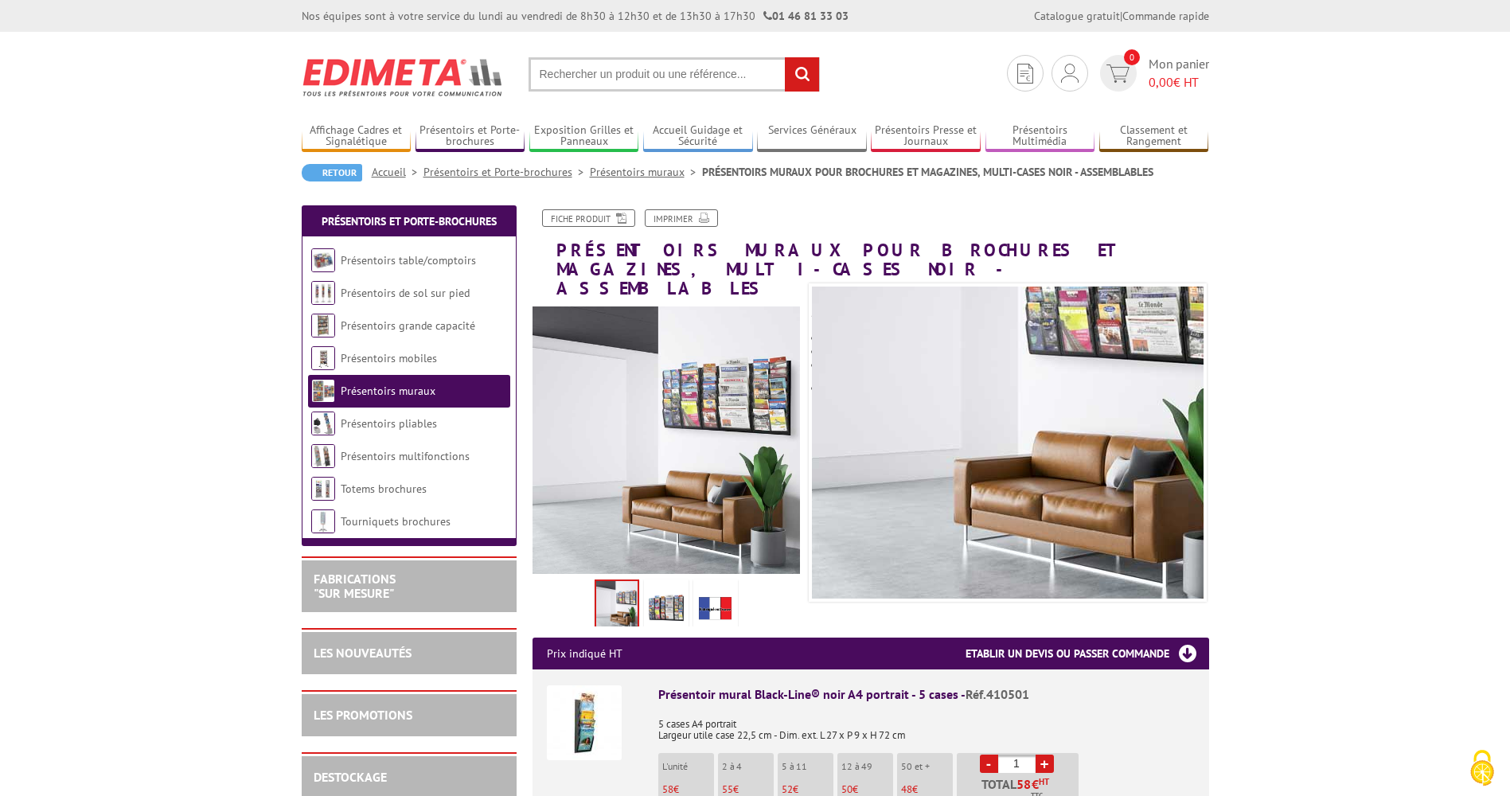
click at [804, 391] on div "Previous Next" at bounding box center [667, 469] width 292 height 324
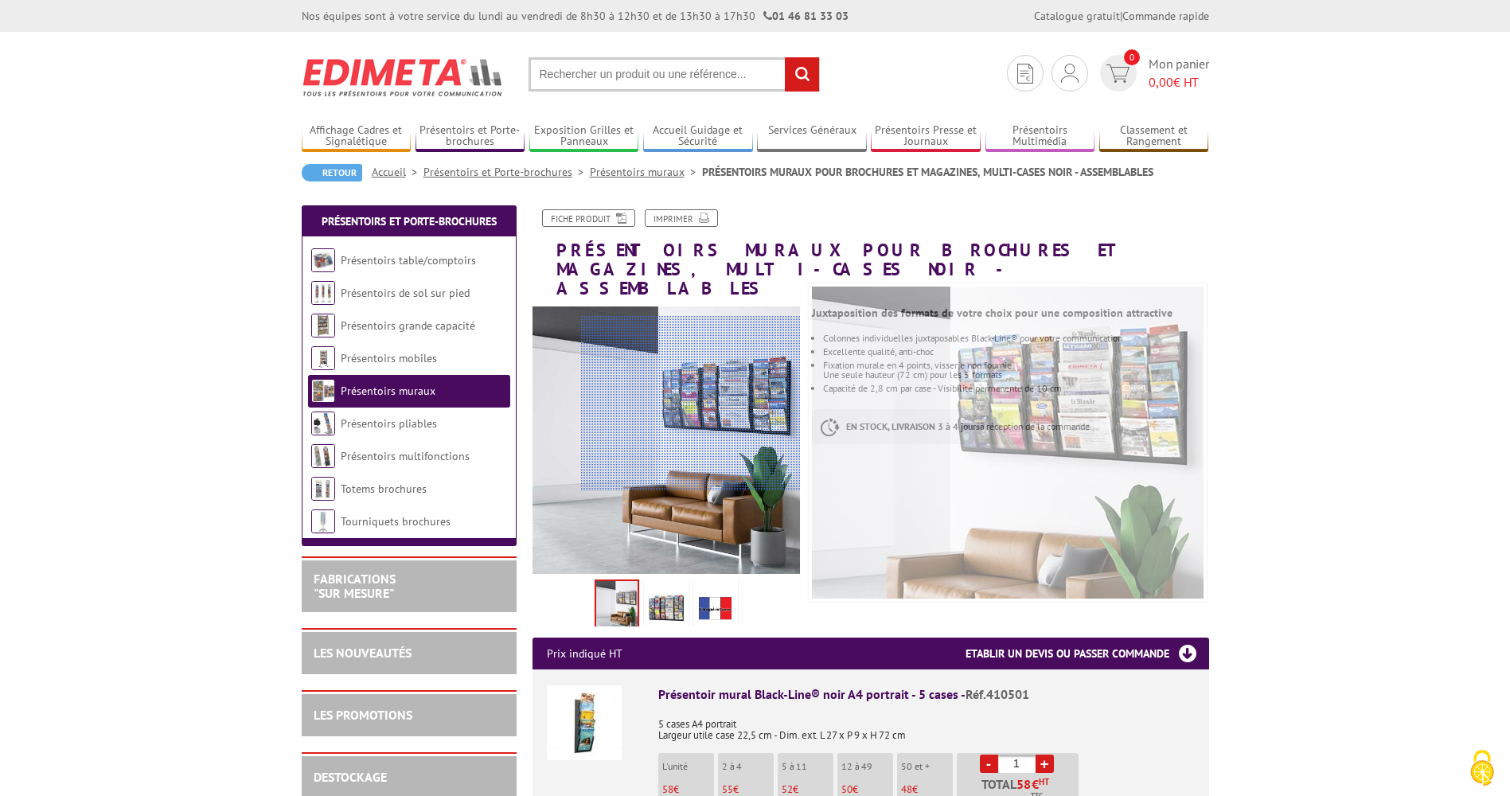
click at [752, 404] on div at bounding box center [691, 403] width 220 height 175
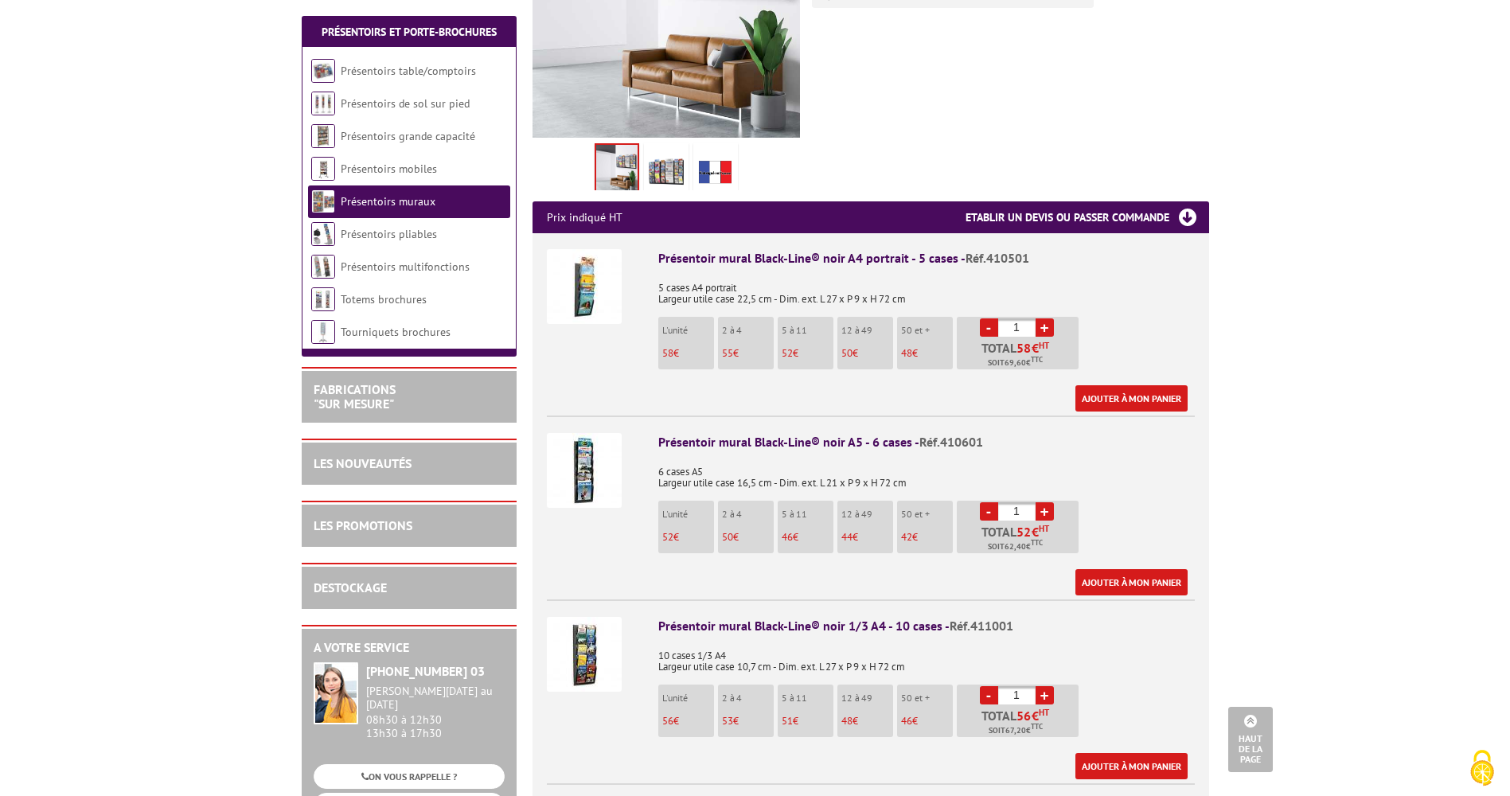
scroll to position [239, 0]
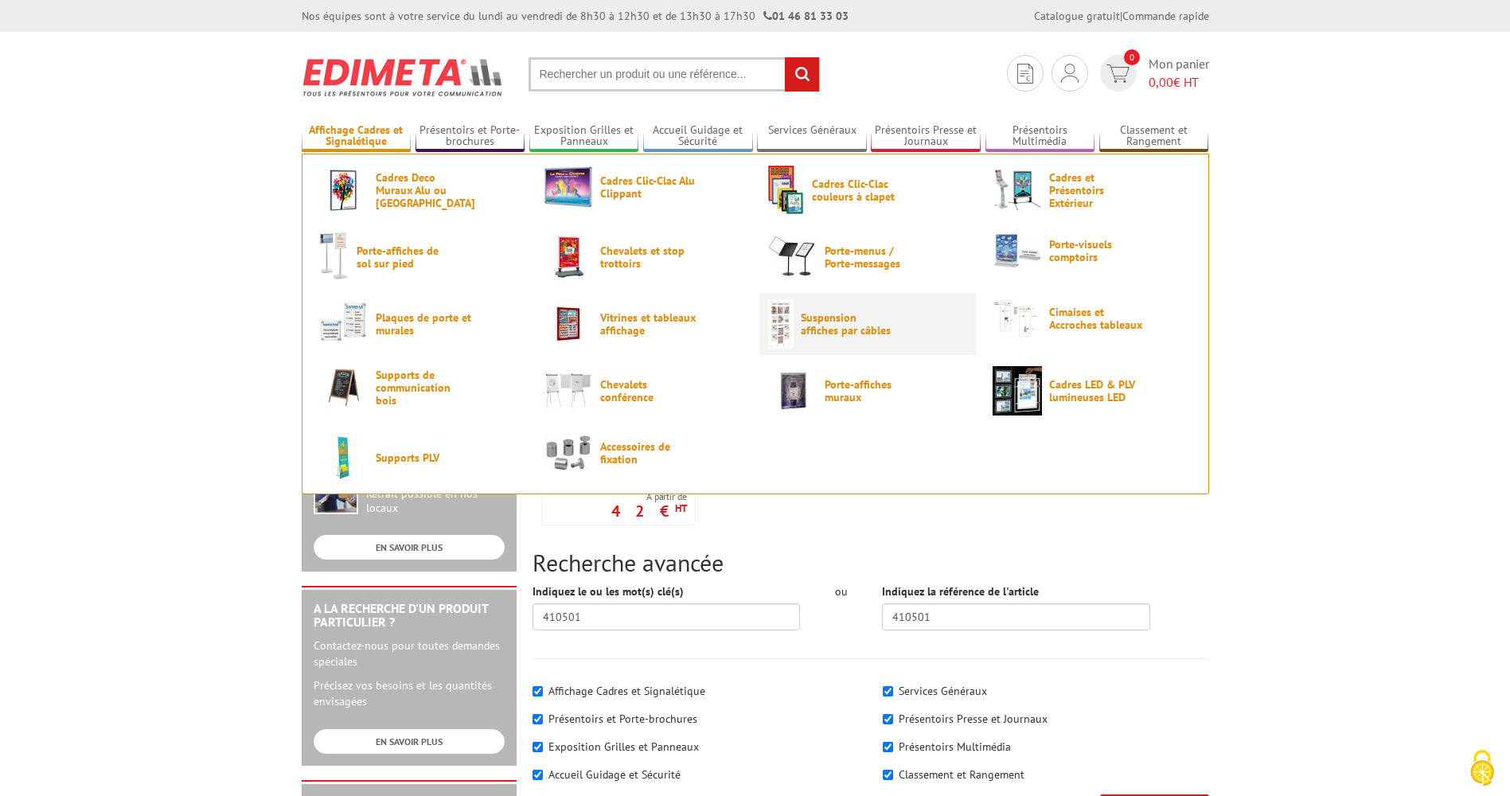
click at [838, 326] on span "Suspension affiches par câbles" at bounding box center [849, 323] width 96 height 25
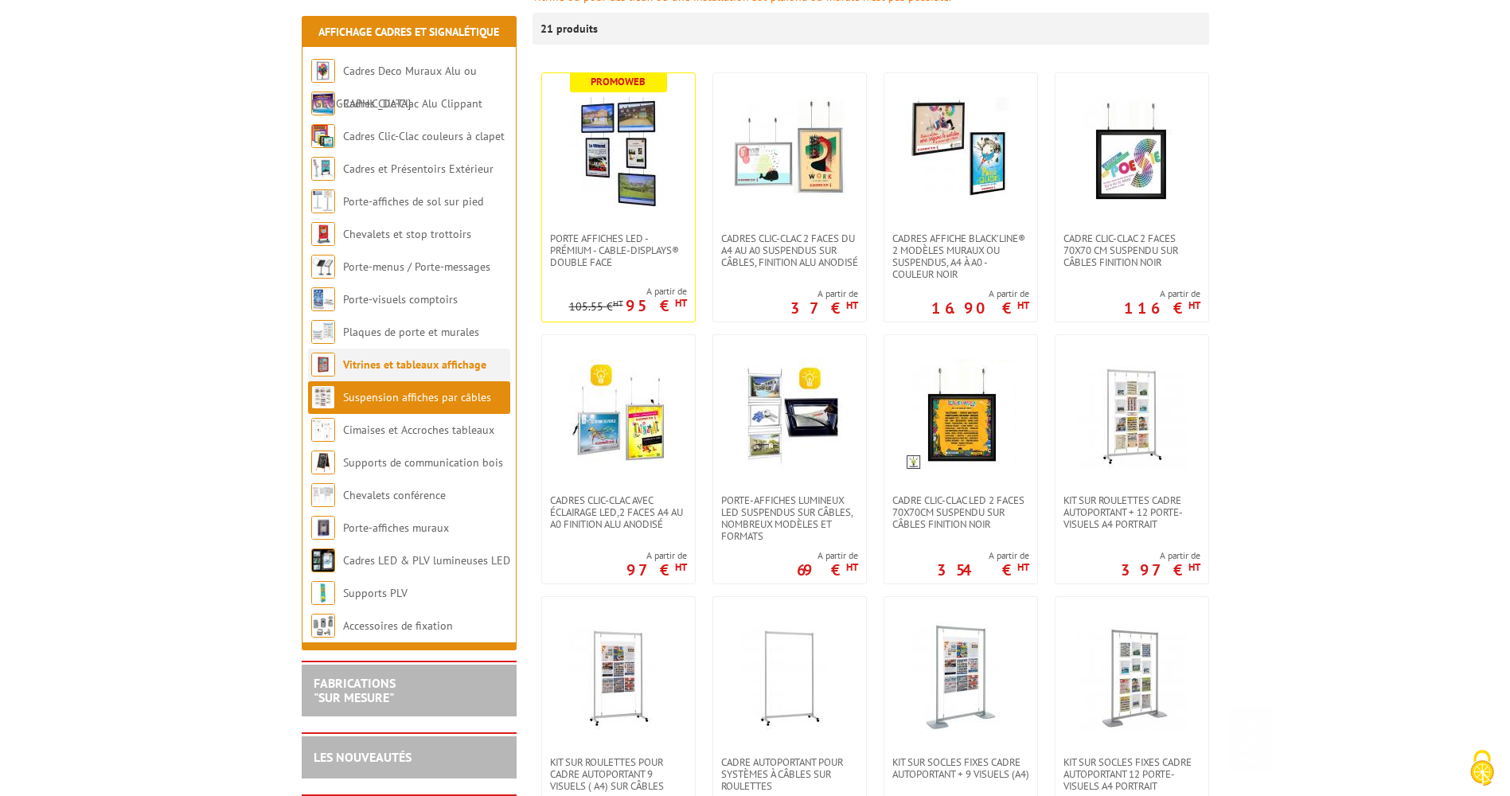
scroll to position [318, 0]
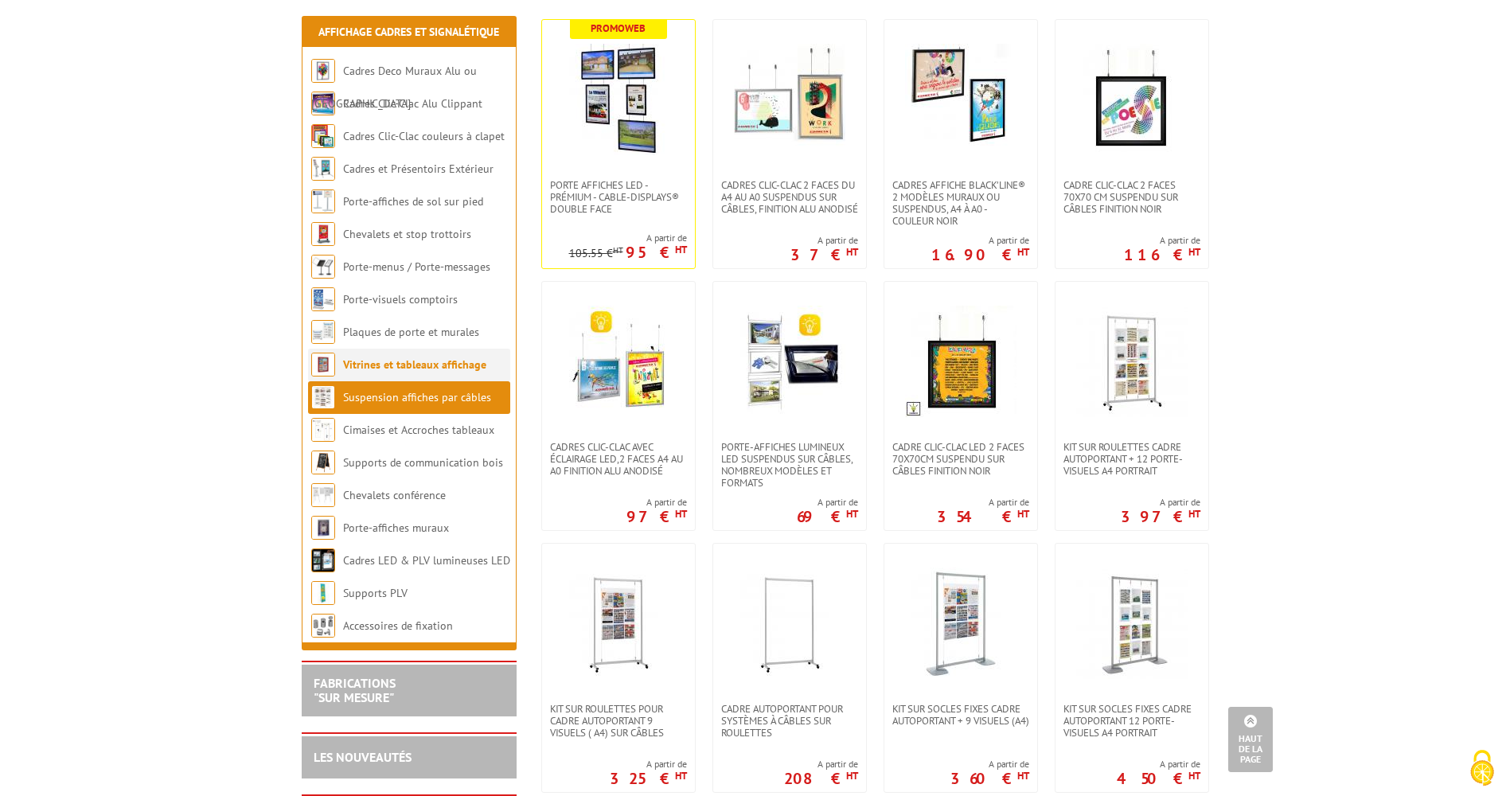
click at [401, 366] on link "Vitrines et tableaux affichage" at bounding box center [414, 365] width 143 height 14
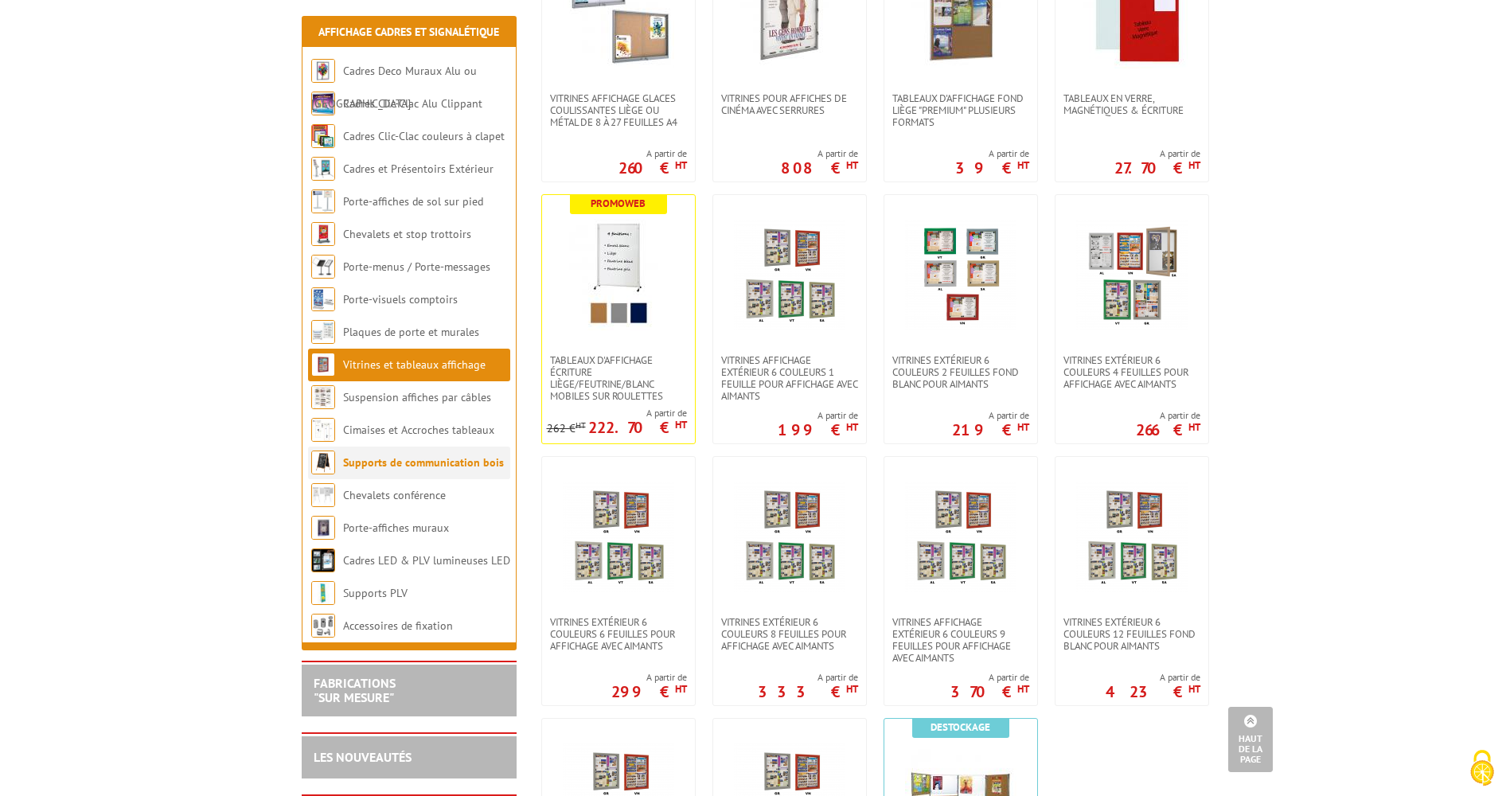
scroll to position [876, 0]
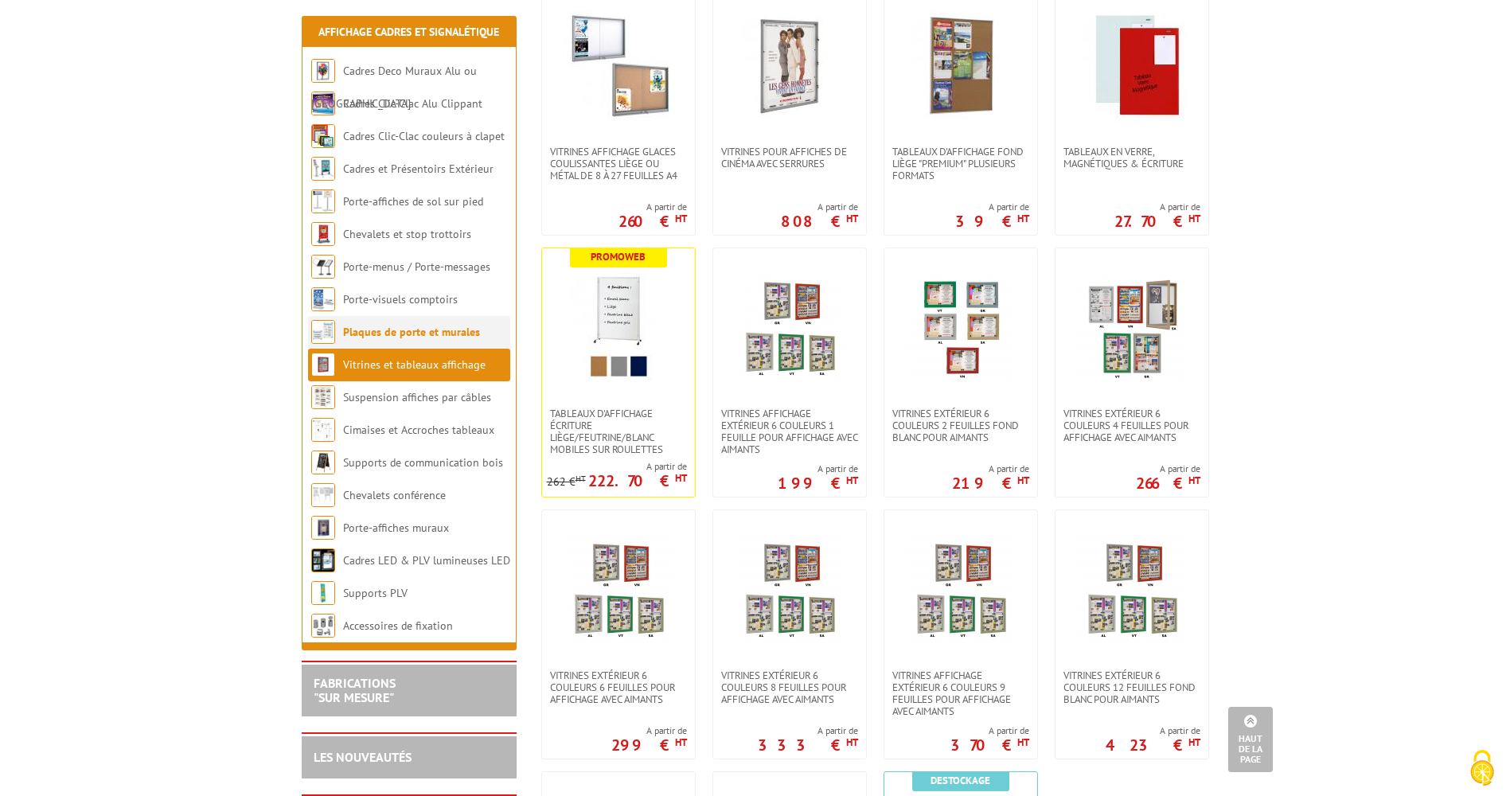
click at [383, 331] on link "Plaques de porte et murales" at bounding box center [411, 332] width 137 height 14
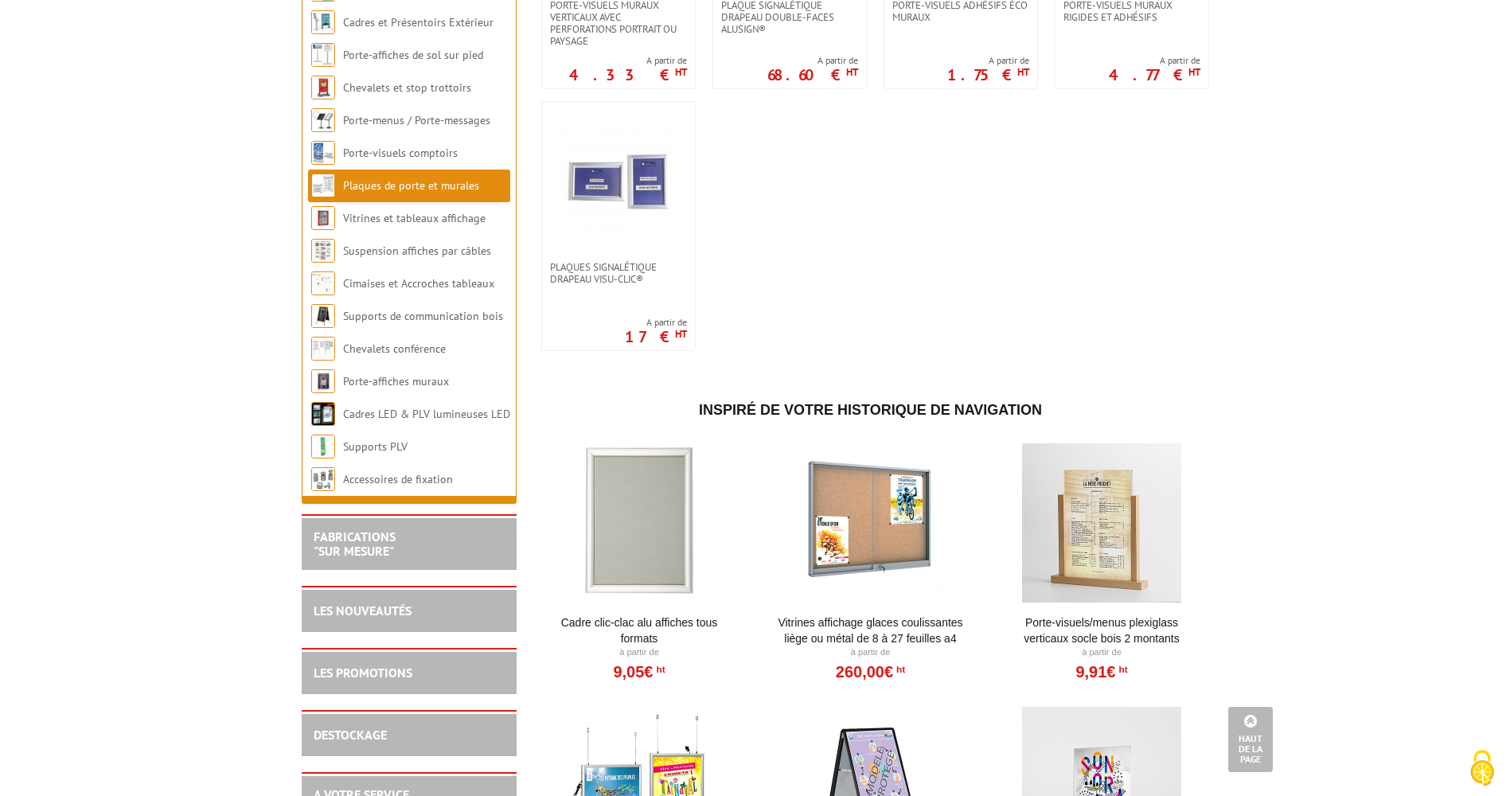
scroll to position [1354, 0]
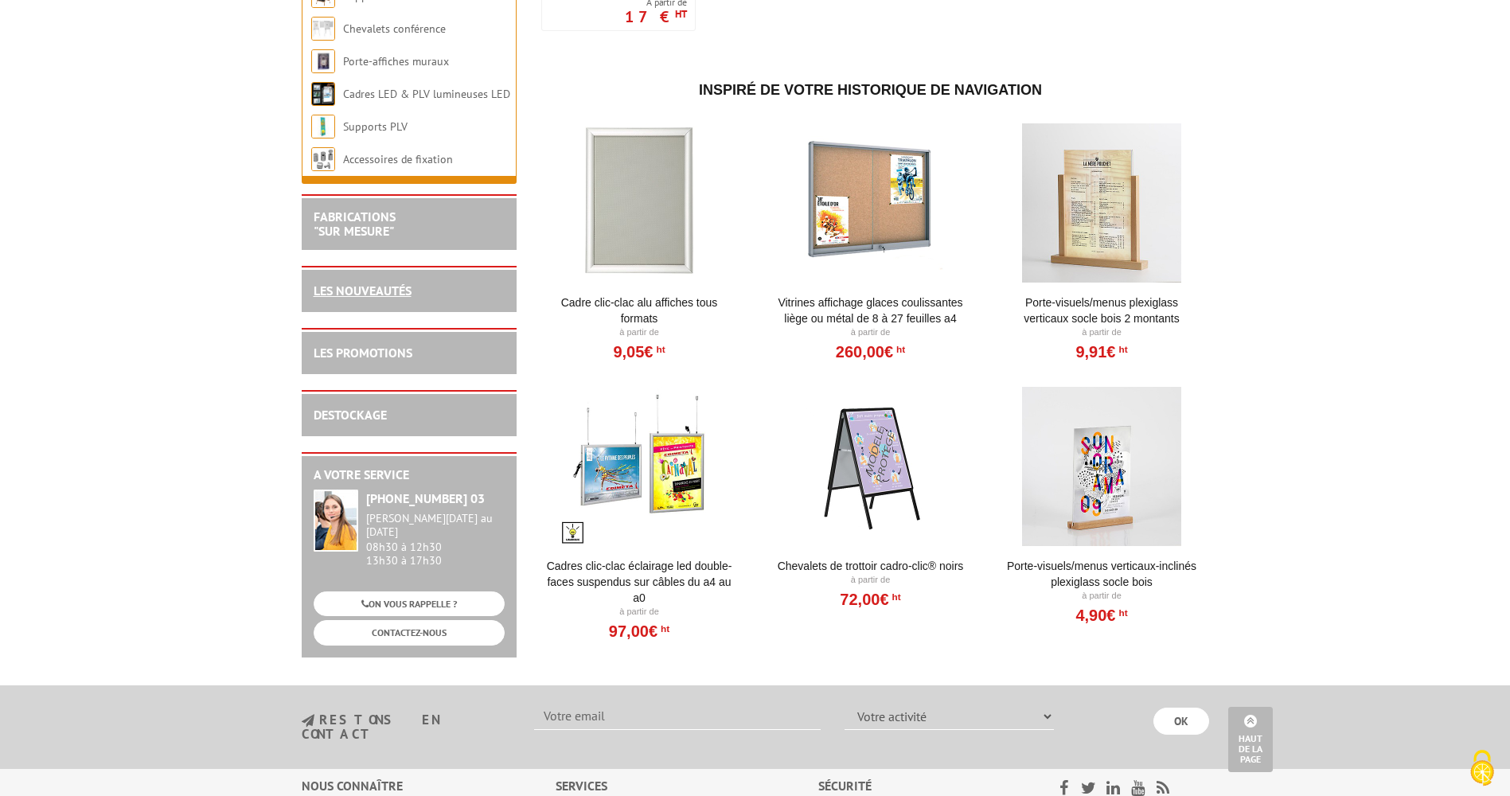
click at [389, 299] on link "LES NOUVEAUTÉS" at bounding box center [363, 291] width 98 height 16
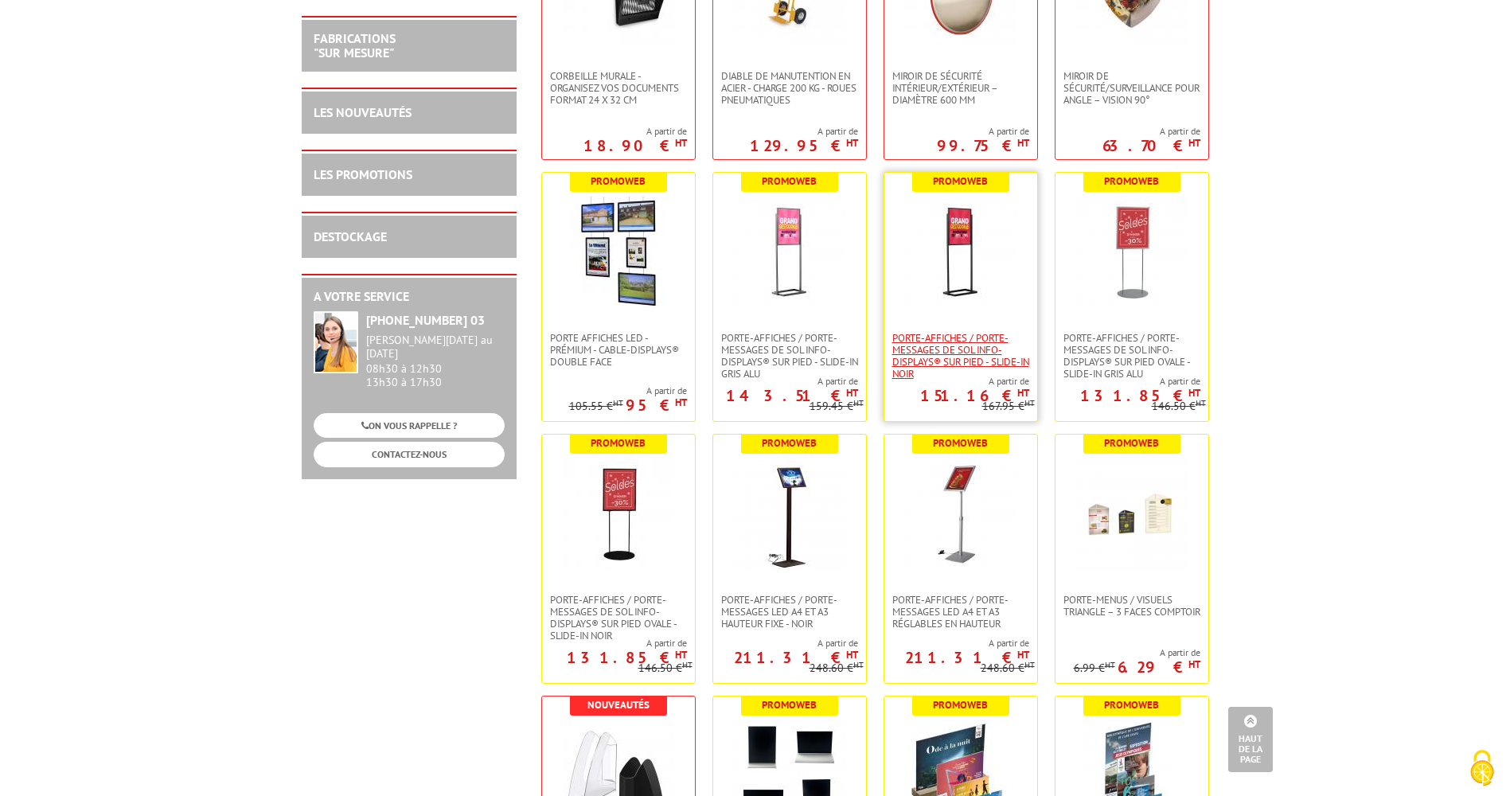
scroll to position [876, 0]
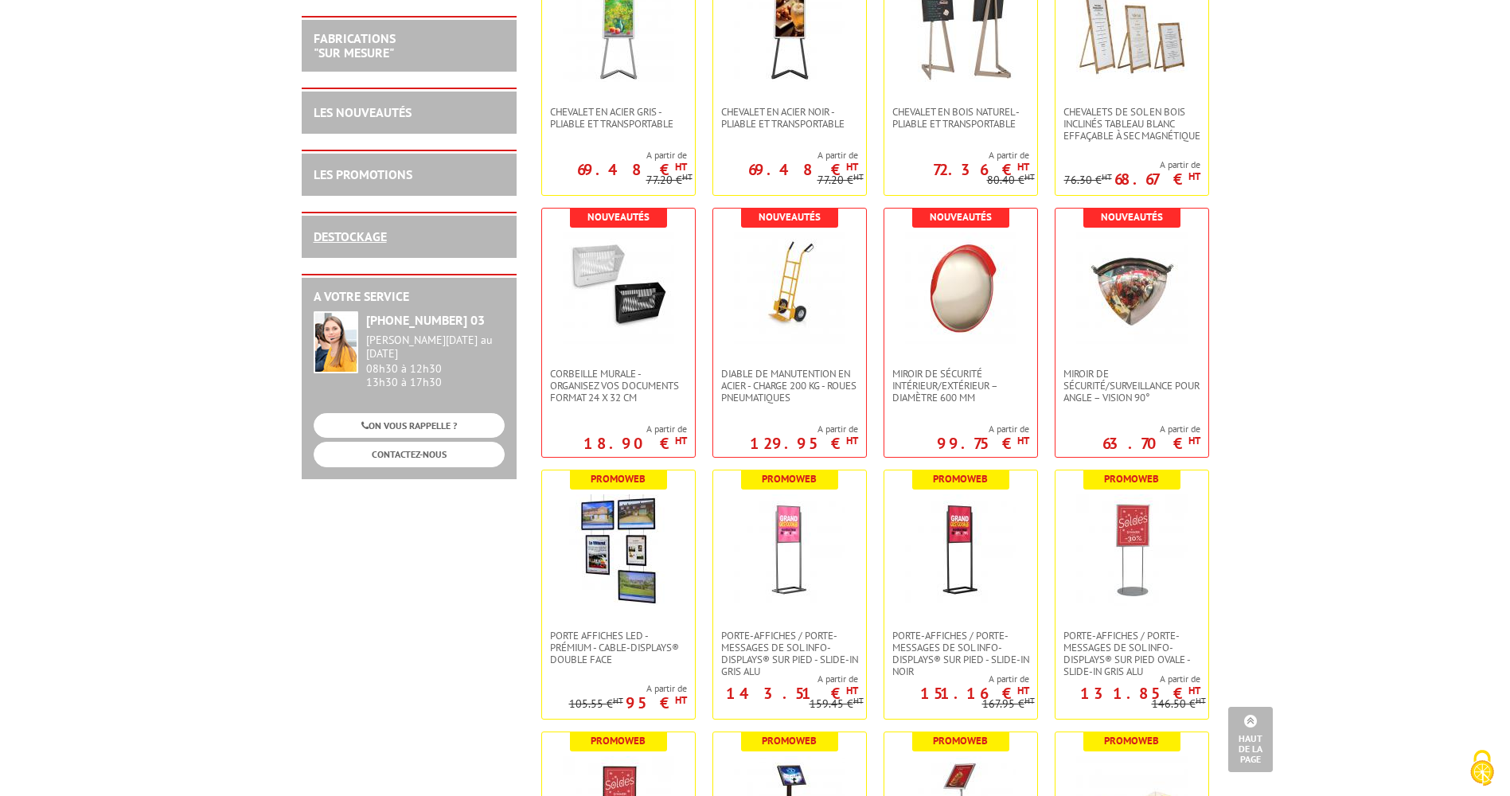
click at [371, 232] on link "DESTOCKAGE" at bounding box center [350, 237] width 73 height 16
